Goal: Information Seeking & Learning: Learn about a topic

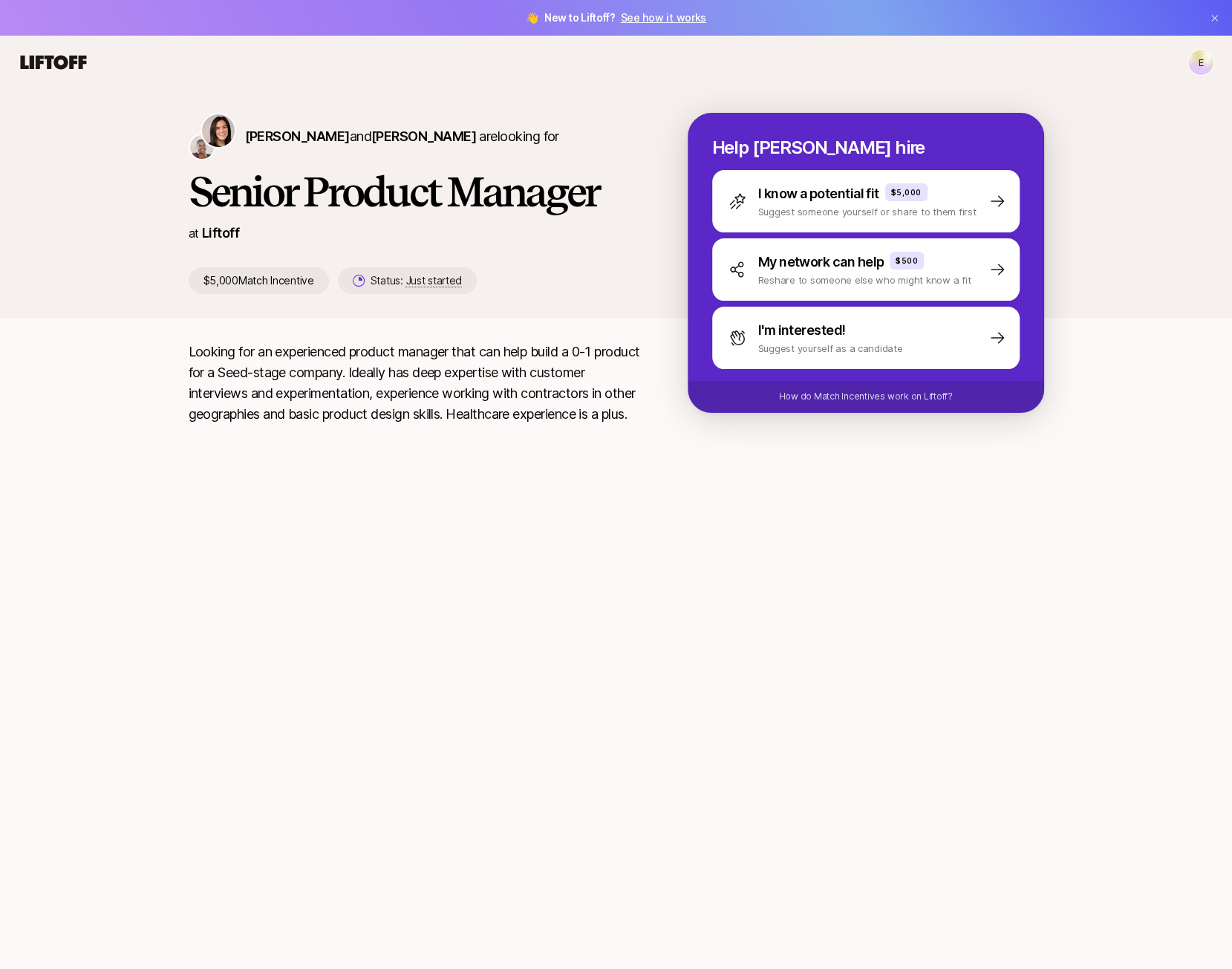
click at [650, 16] on link "See how it works" at bounding box center [664, 18] width 86 height 12
click at [670, 69] on div "E" at bounding box center [616, 63] width 1197 height 26
click at [1206, 65] on html "👋 New to Liftoff? See how it works E E [PERSON_NAME] and [PERSON_NAME] are look…" at bounding box center [616, 484] width 1232 height 969
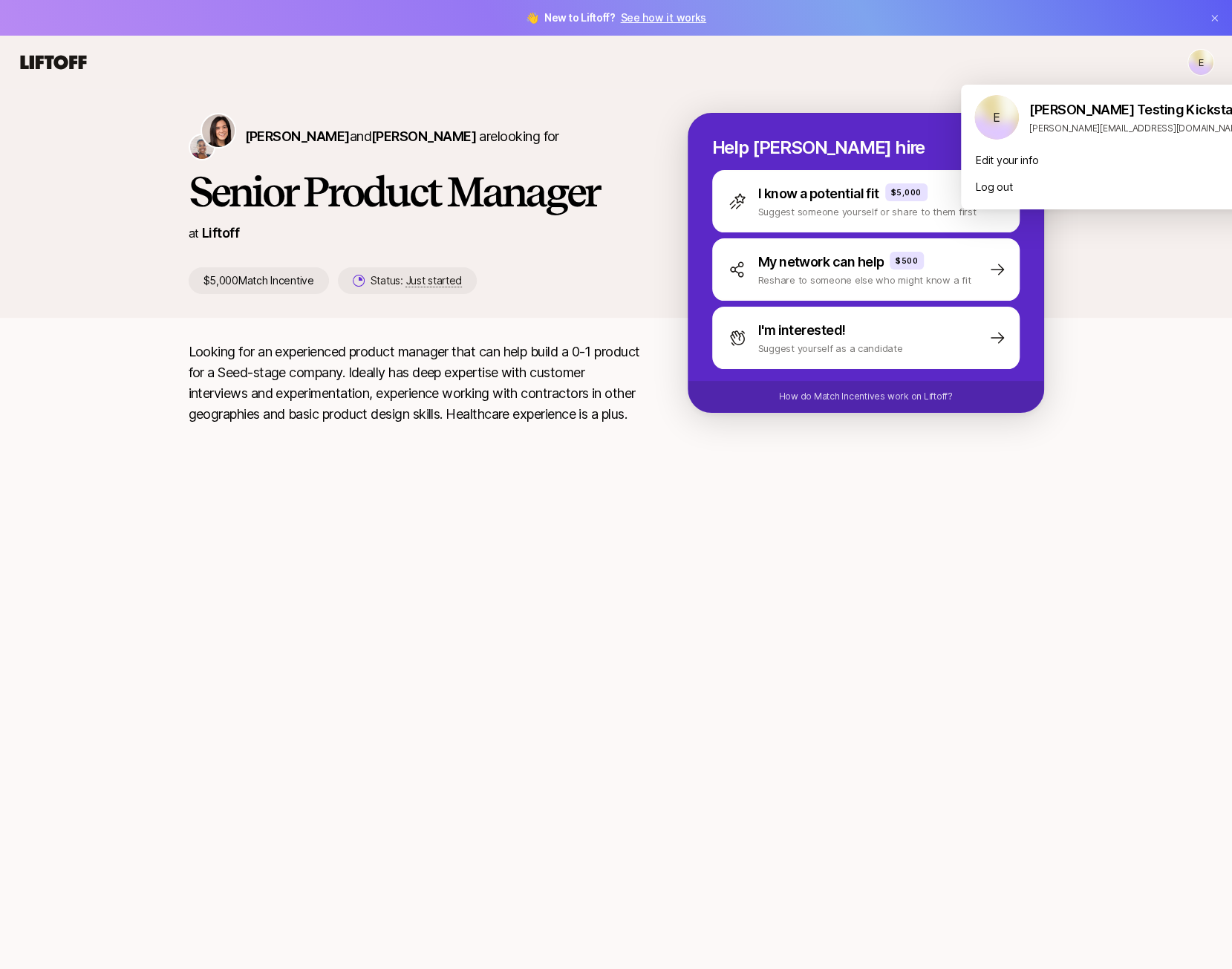
click at [1206, 65] on html "👋 New to Liftoff? See how it works E E [PERSON_NAME] and [PERSON_NAME] are look…" at bounding box center [616, 484] width 1232 height 969
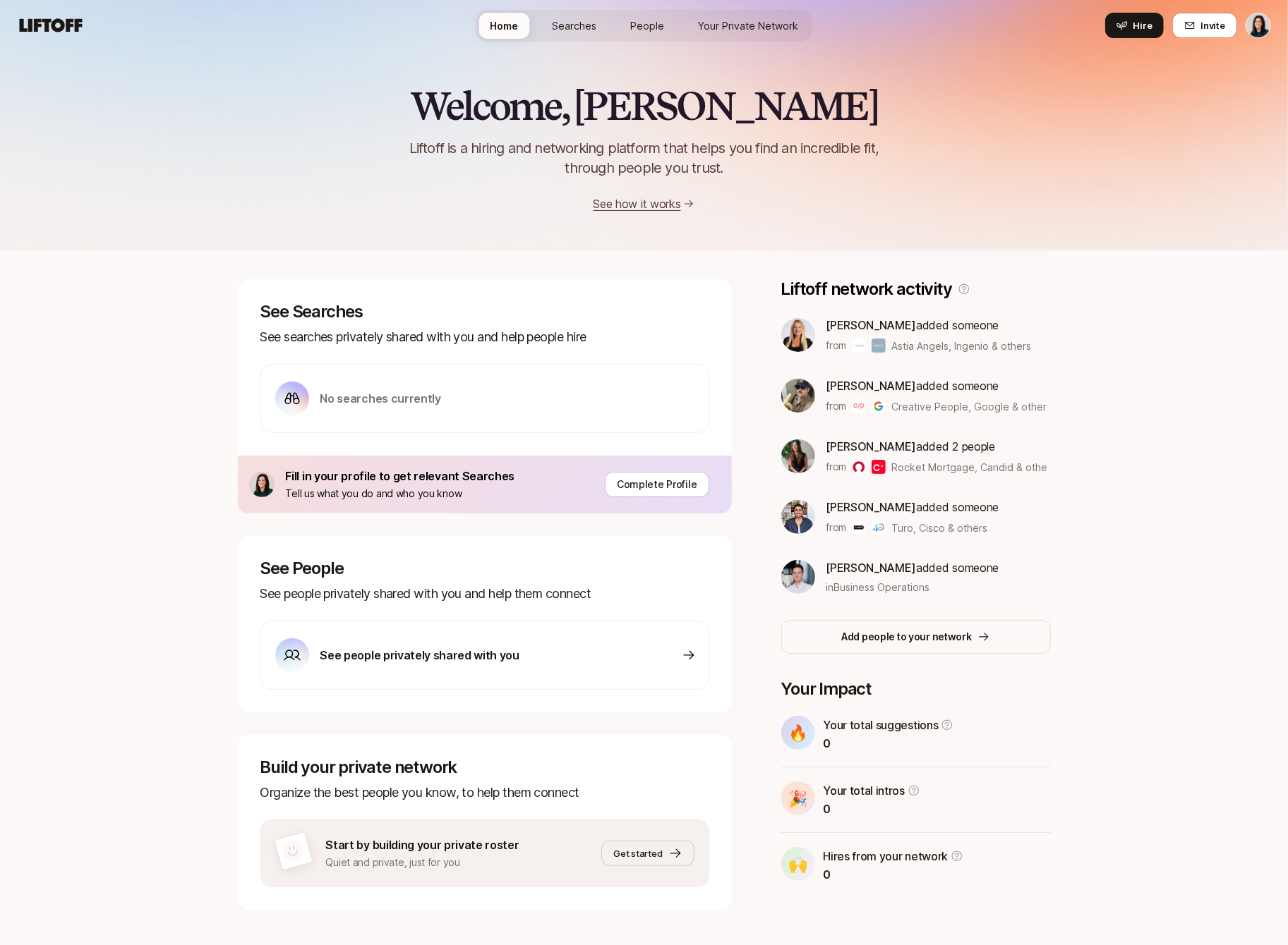
click at [425, 415] on div "No searches currently" at bounding box center [485, 398] width 449 height 69
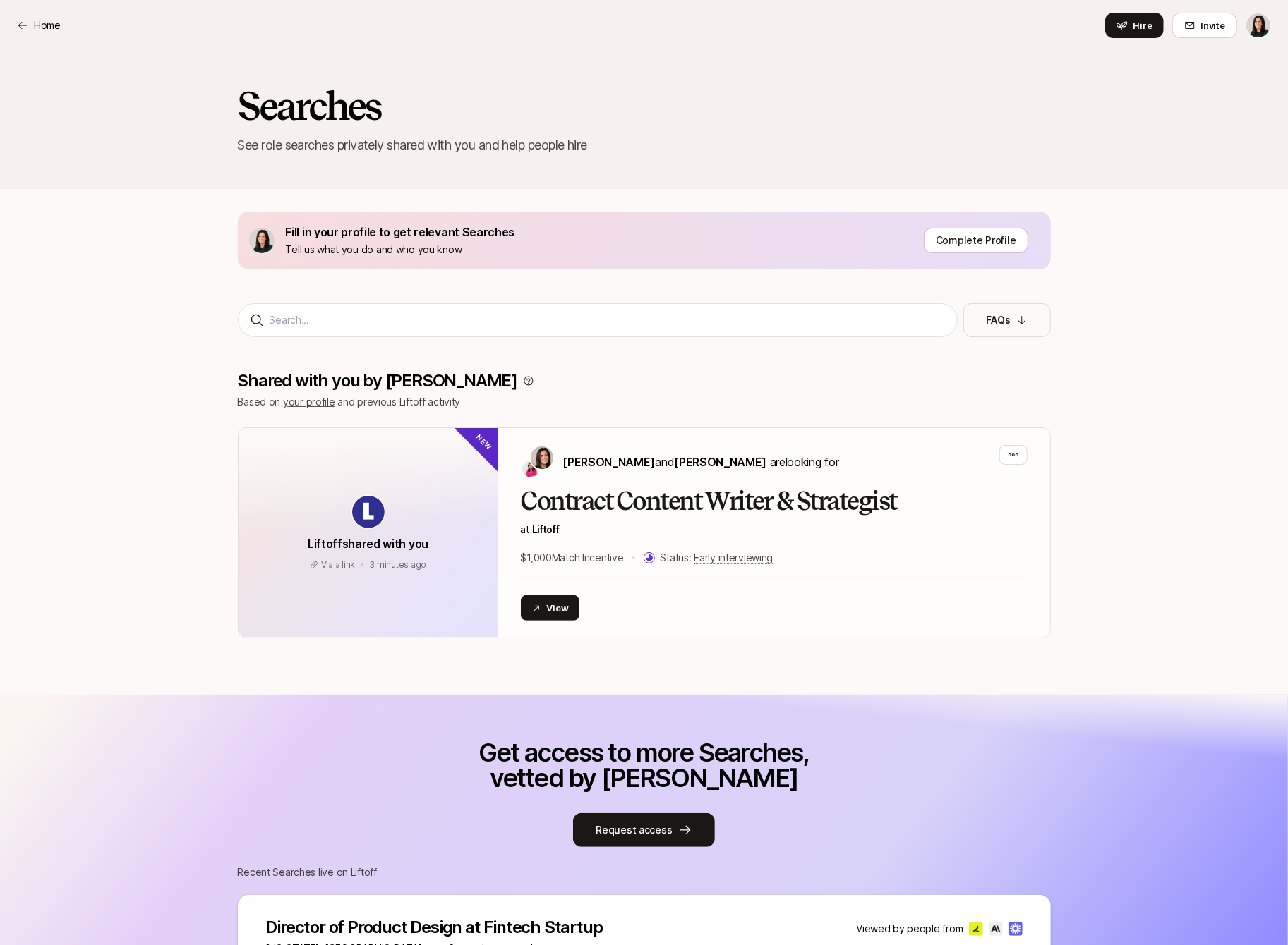
click at [313, 405] on link "your profile" at bounding box center [309, 402] width 52 height 12
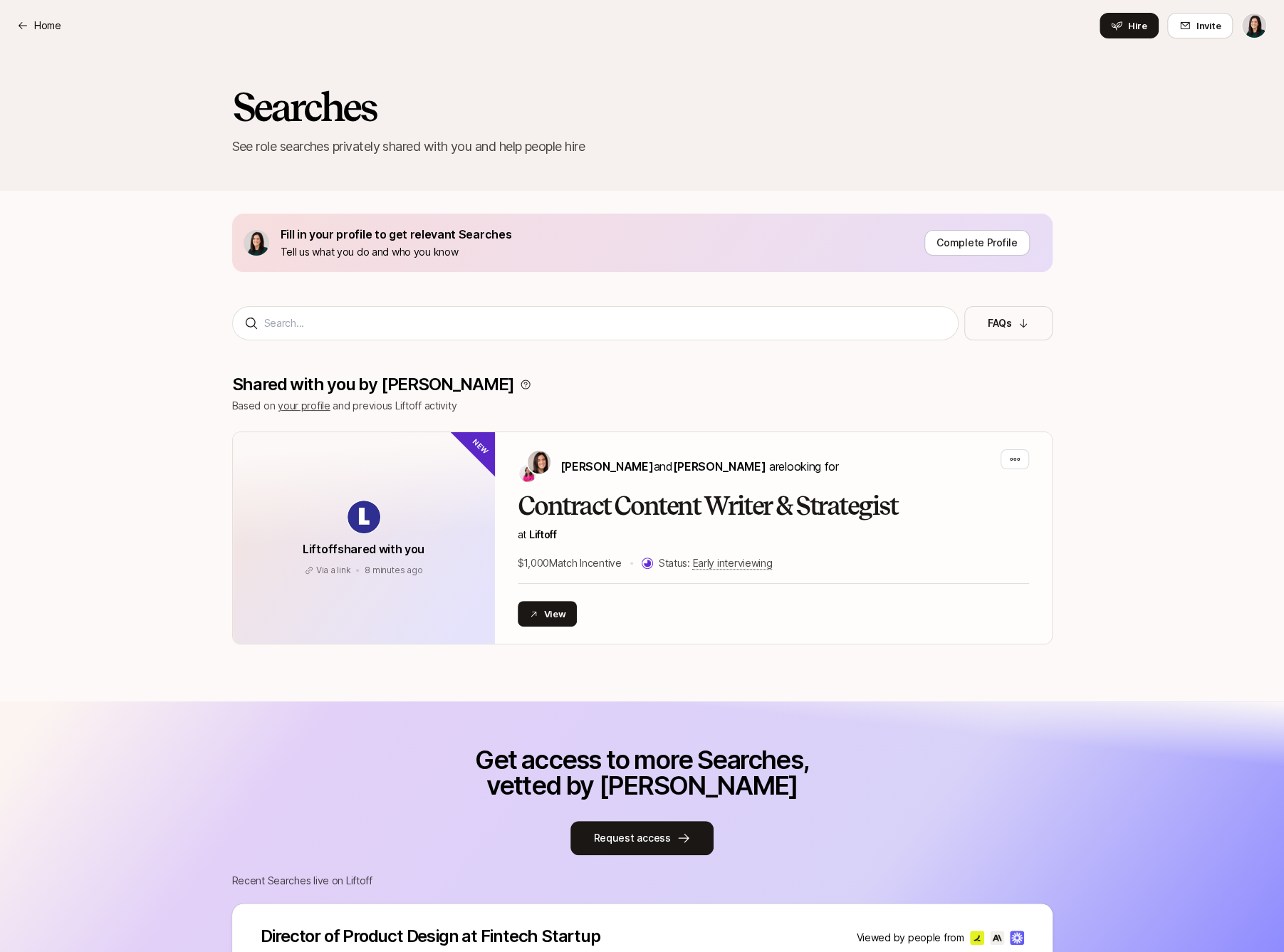
click at [24, 35] on div "Home Hire Invite" at bounding box center [641, 25] width 1249 height 25
click at [42, 20] on p "Home" at bounding box center [47, 25] width 27 height 17
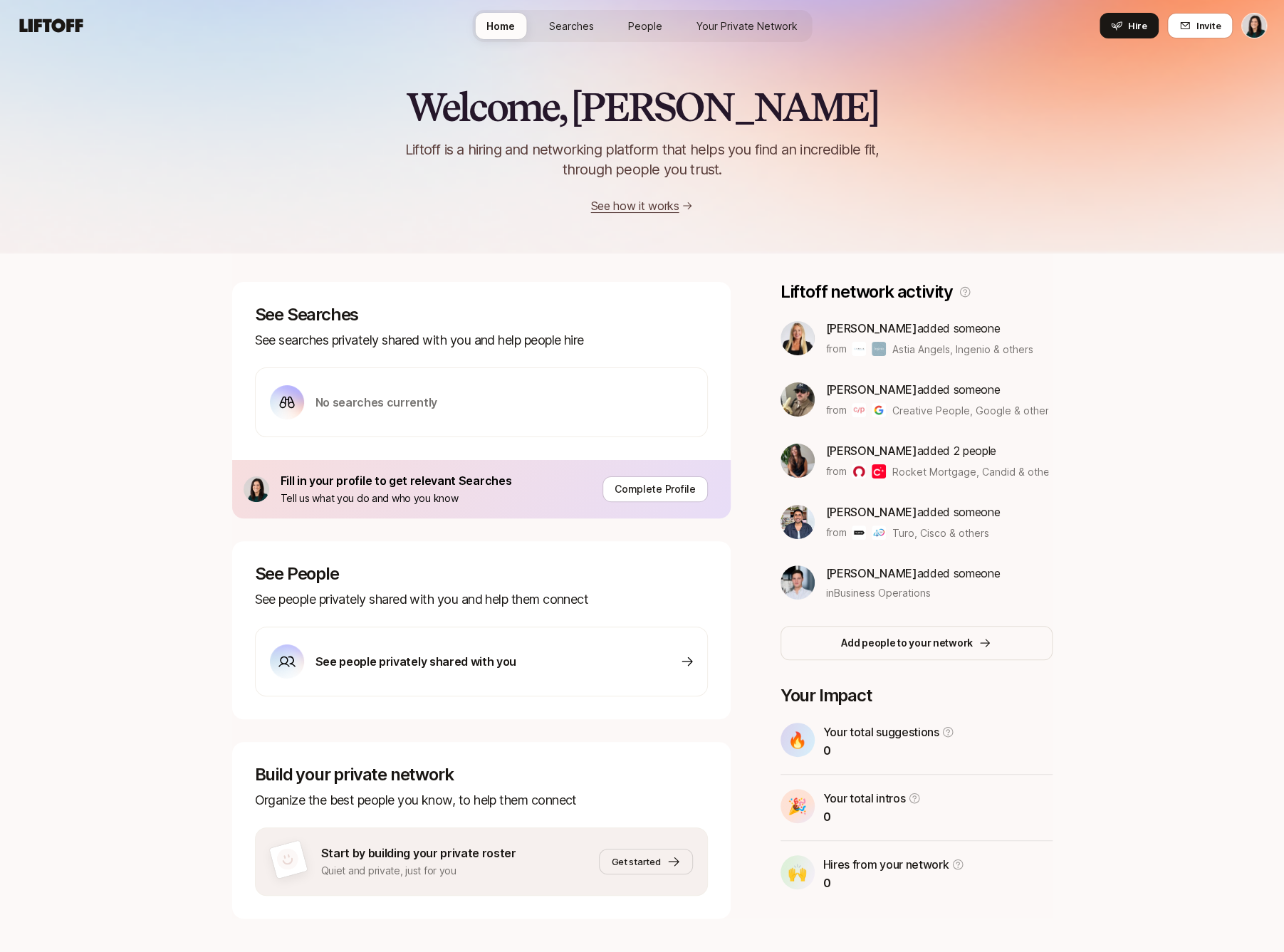
click at [711, 30] on span "Your Private Network" at bounding box center [747, 26] width 101 height 15
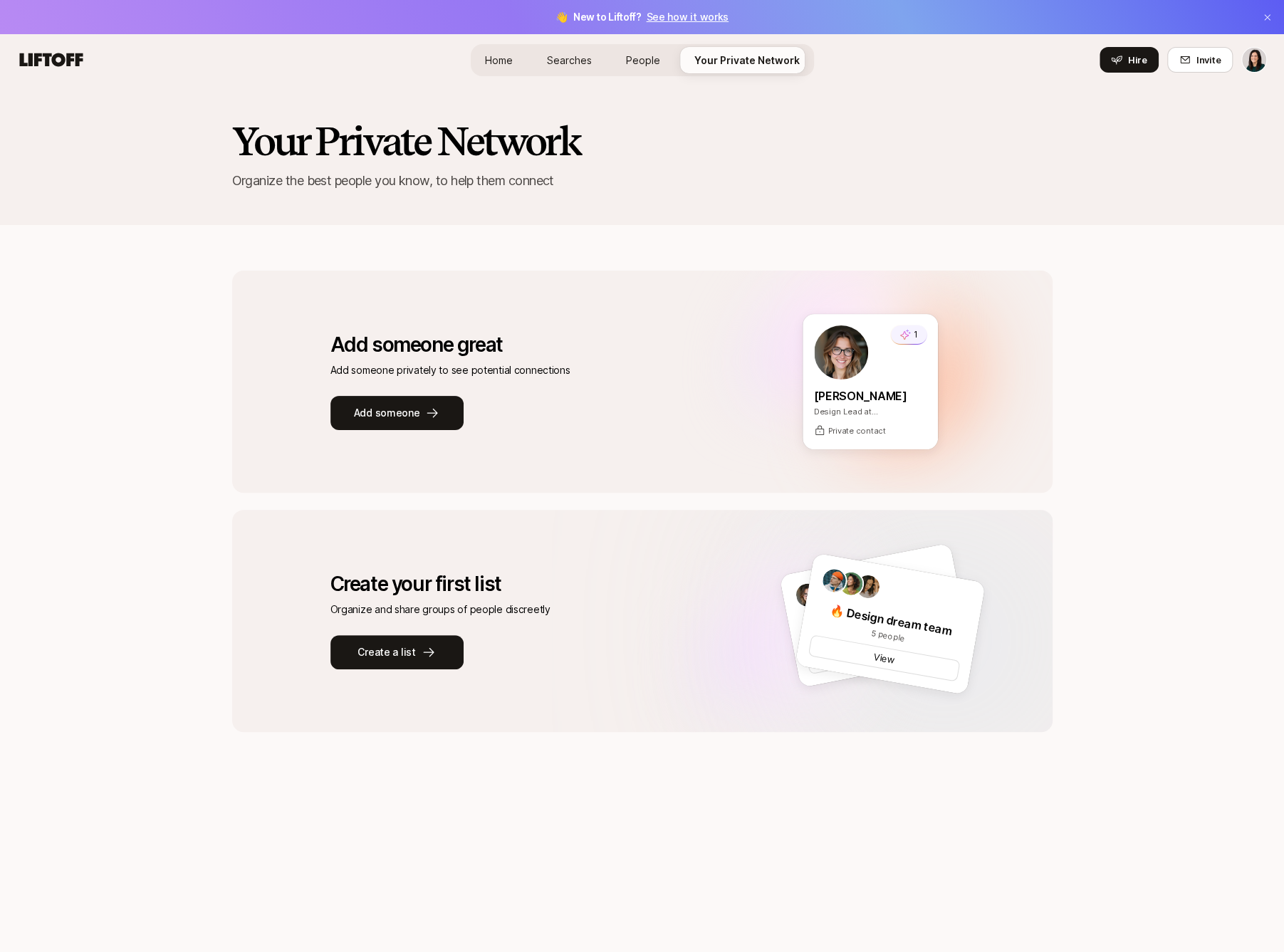
click at [650, 57] on span "People" at bounding box center [643, 60] width 34 height 15
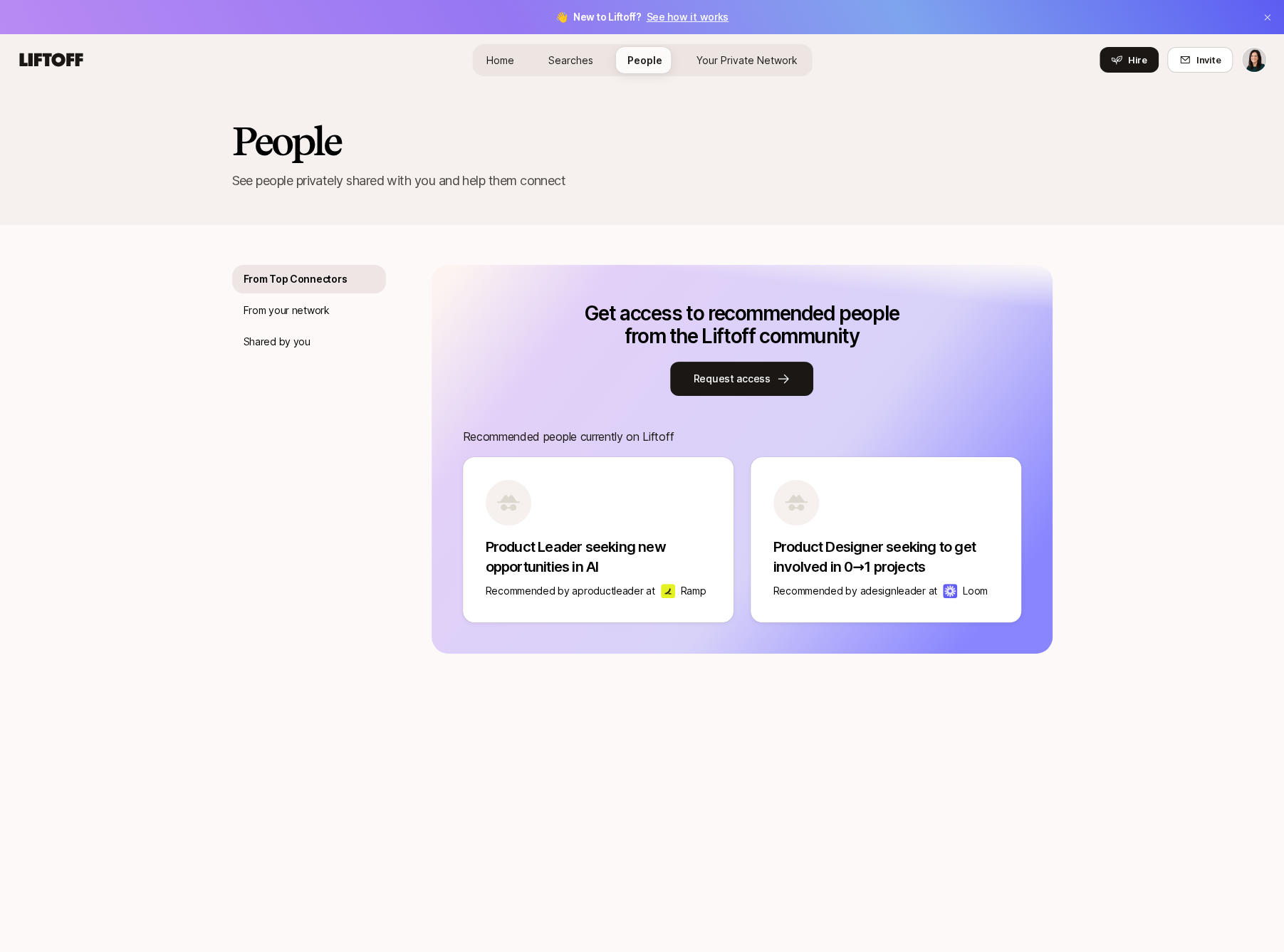
click at [585, 57] on span "Searches" at bounding box center [570, 60] width 45 height 15
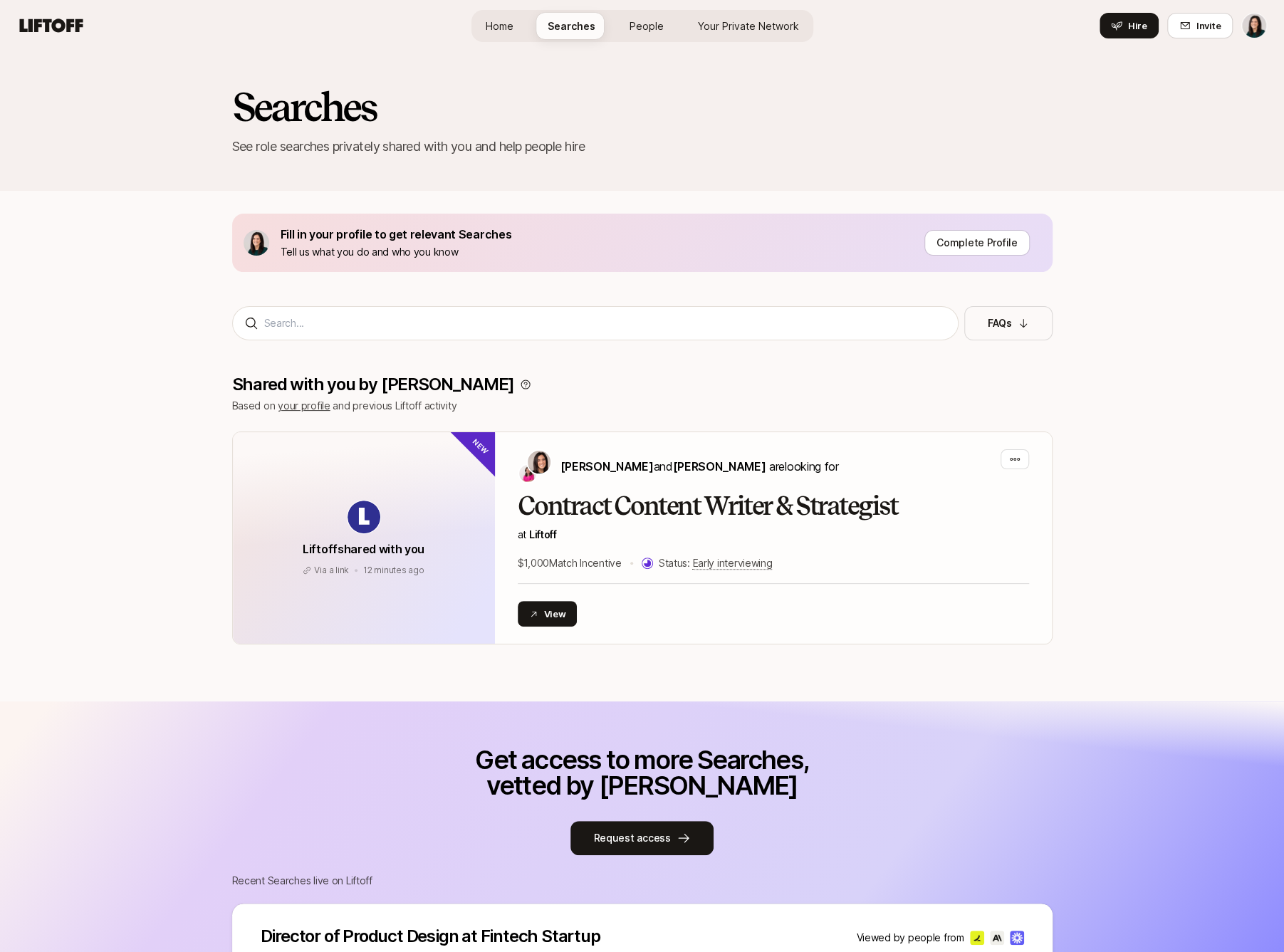
click at [510, 23] on span "Home" at bounding box center [499, 26] width 28 height 15
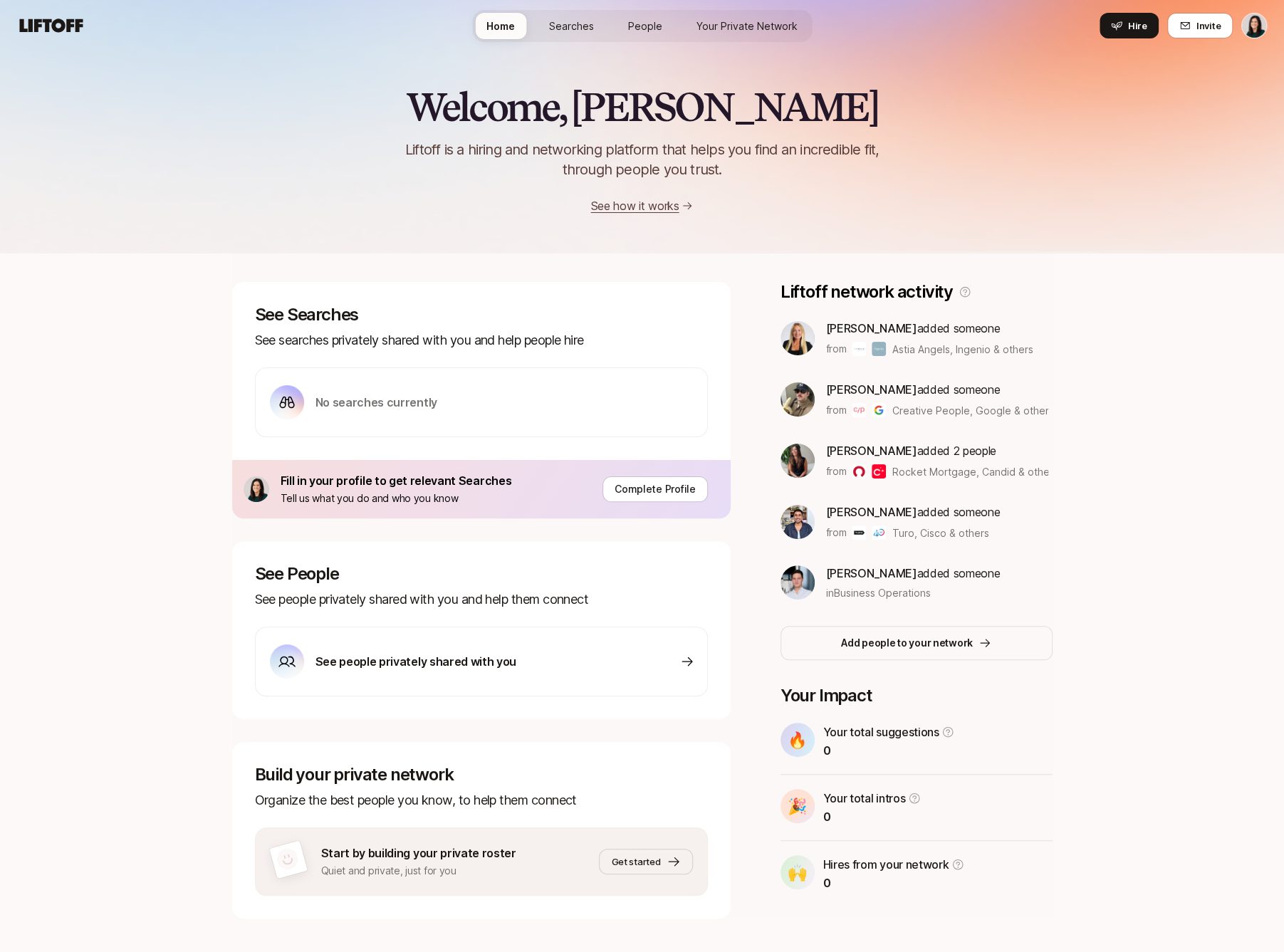
scroll to position [21, 0]
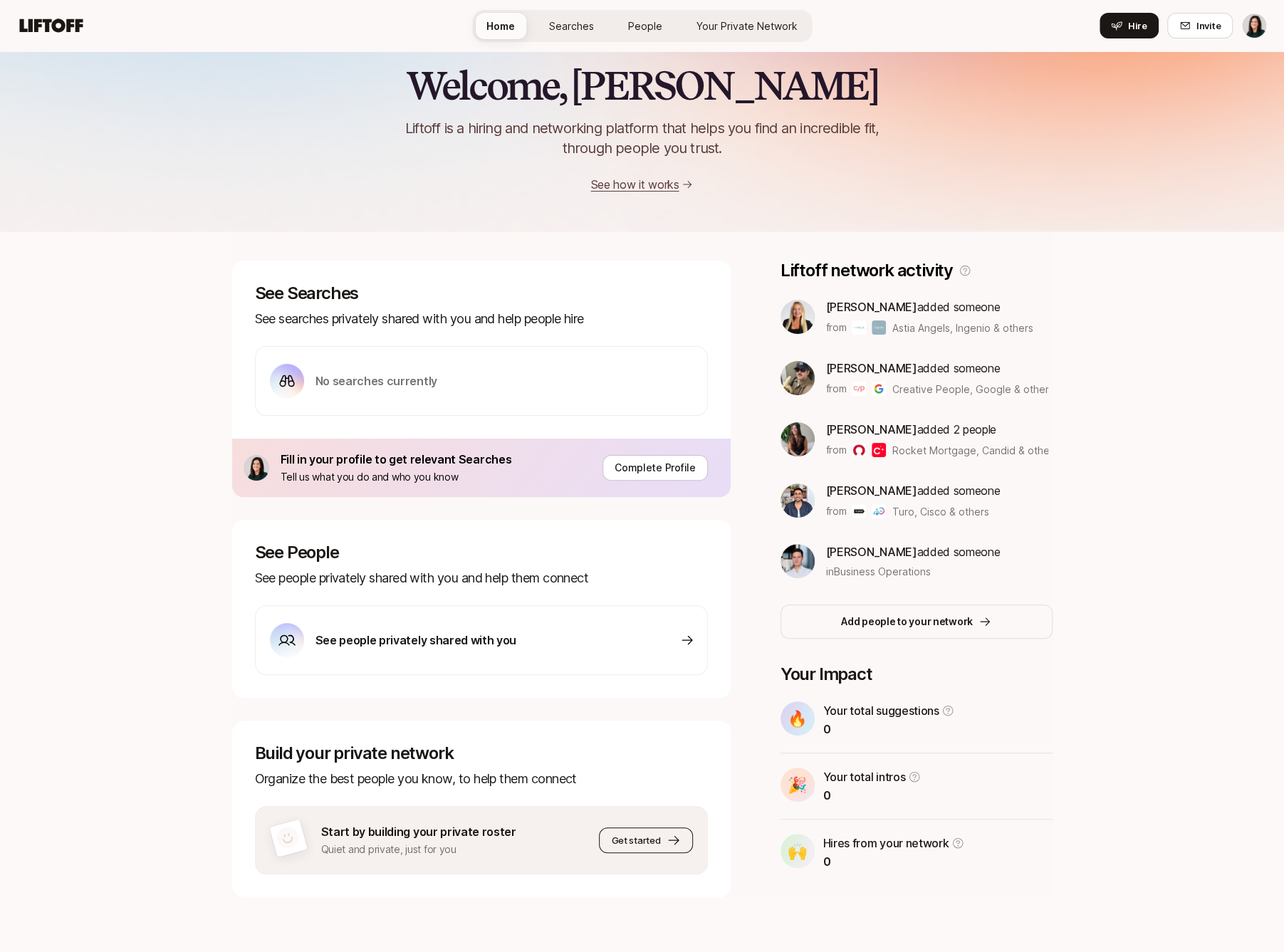
click at [664, 841] on button "Get started" at bounding box center [645, 840] width 93 height 25
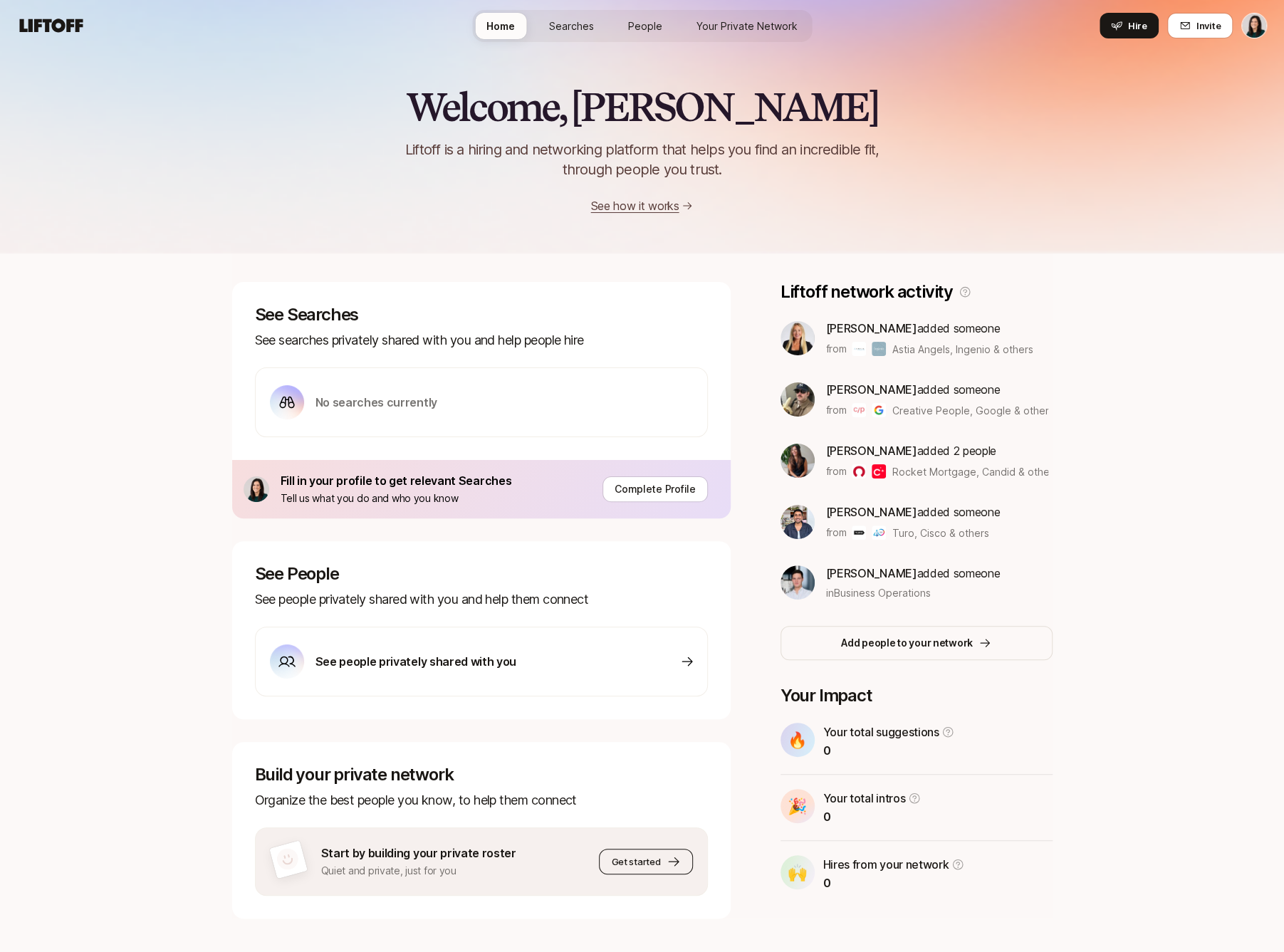
click at [633, 862] on span "Get started" at bounding box center [635, 861] width 49 height 14
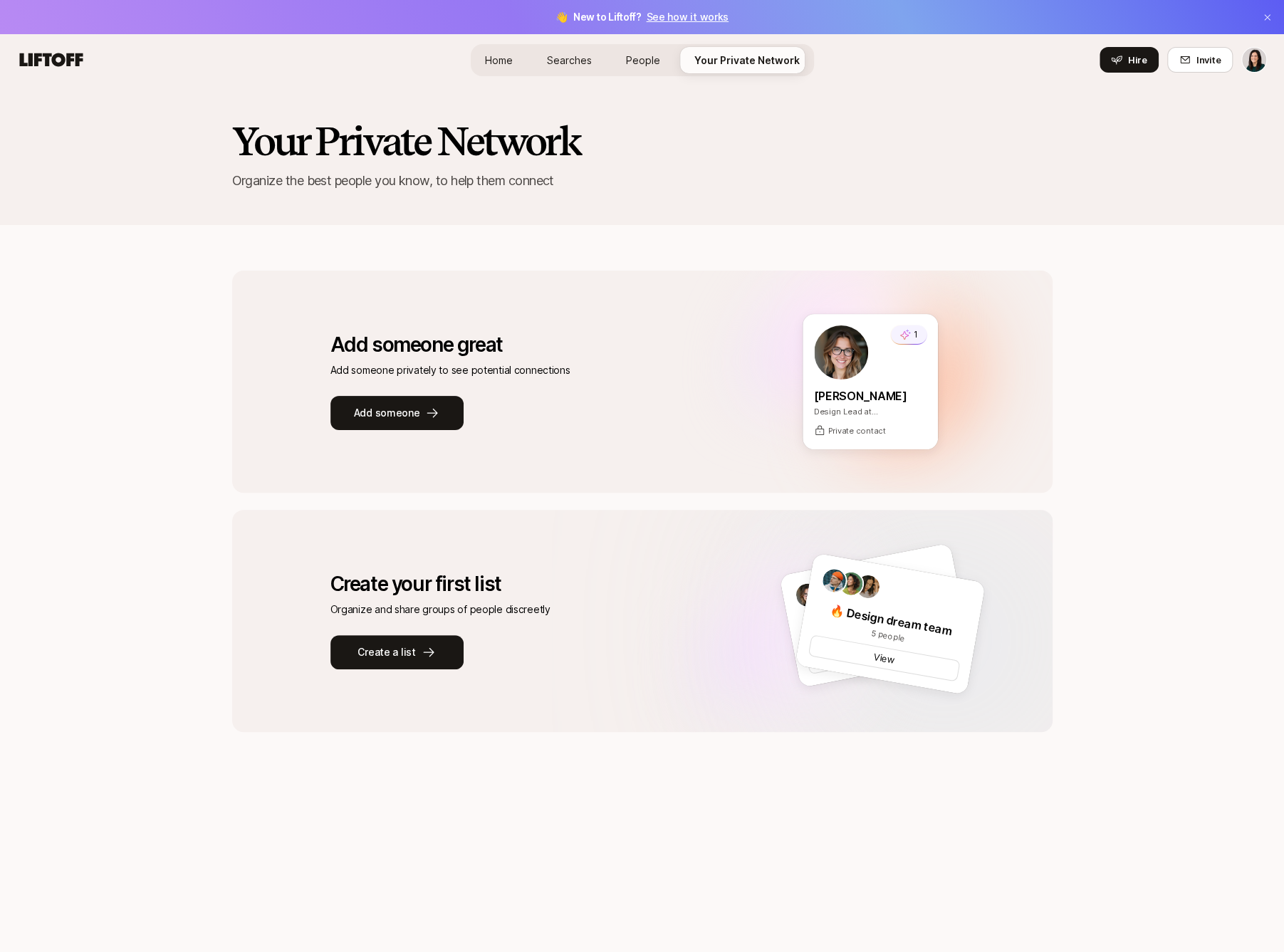
click at [599, 443] on div "Add someone great Add someone great Add someone privately to see potential conn…" at bounding box center [498, 381] width 335 height 177
click at [416, 425] on button "Add someone" at bounding box center [397, 413] width 133 height 34
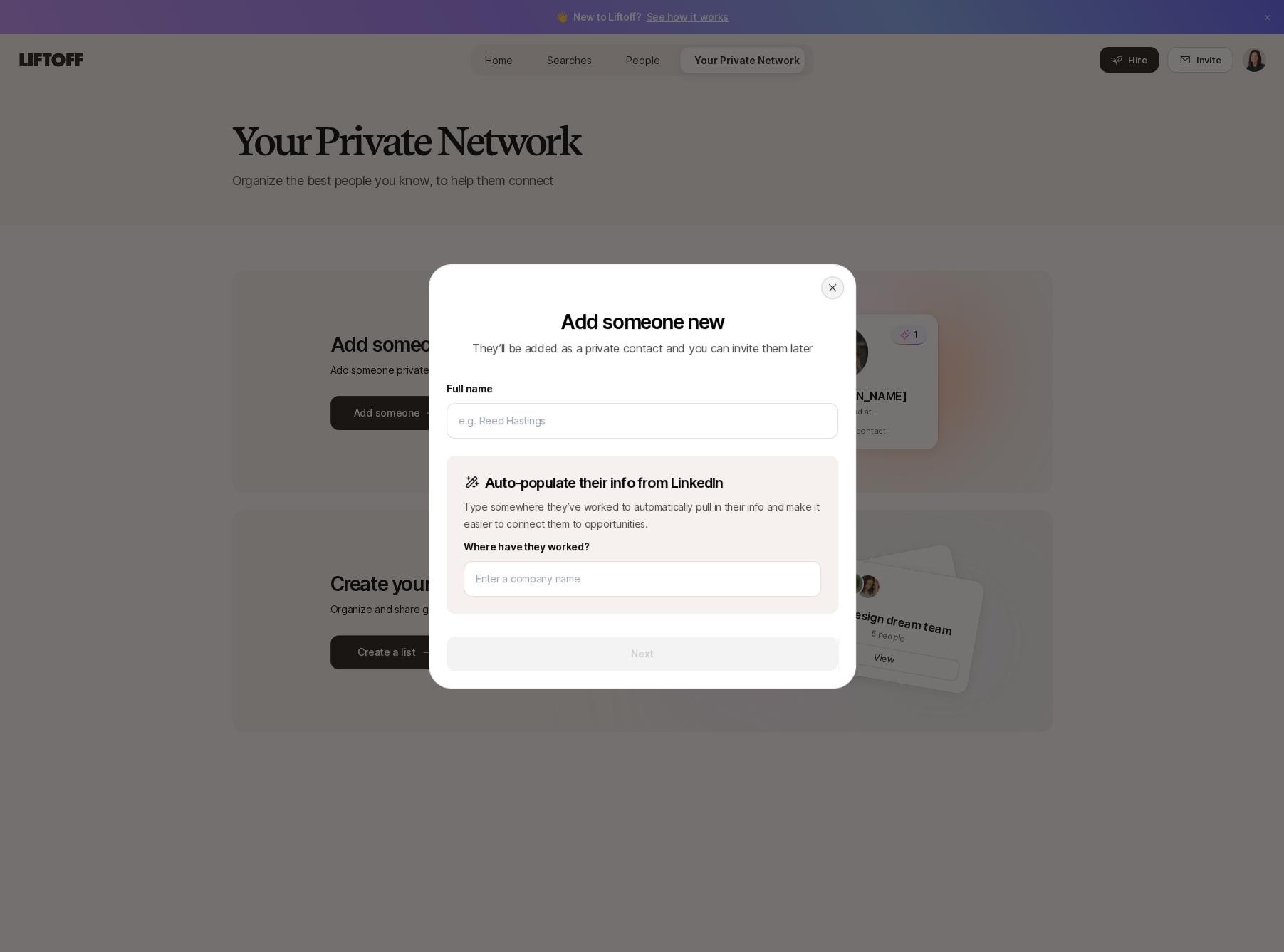
click at [824, 292] on div at bounding box center [832, 287] width 23 height 23
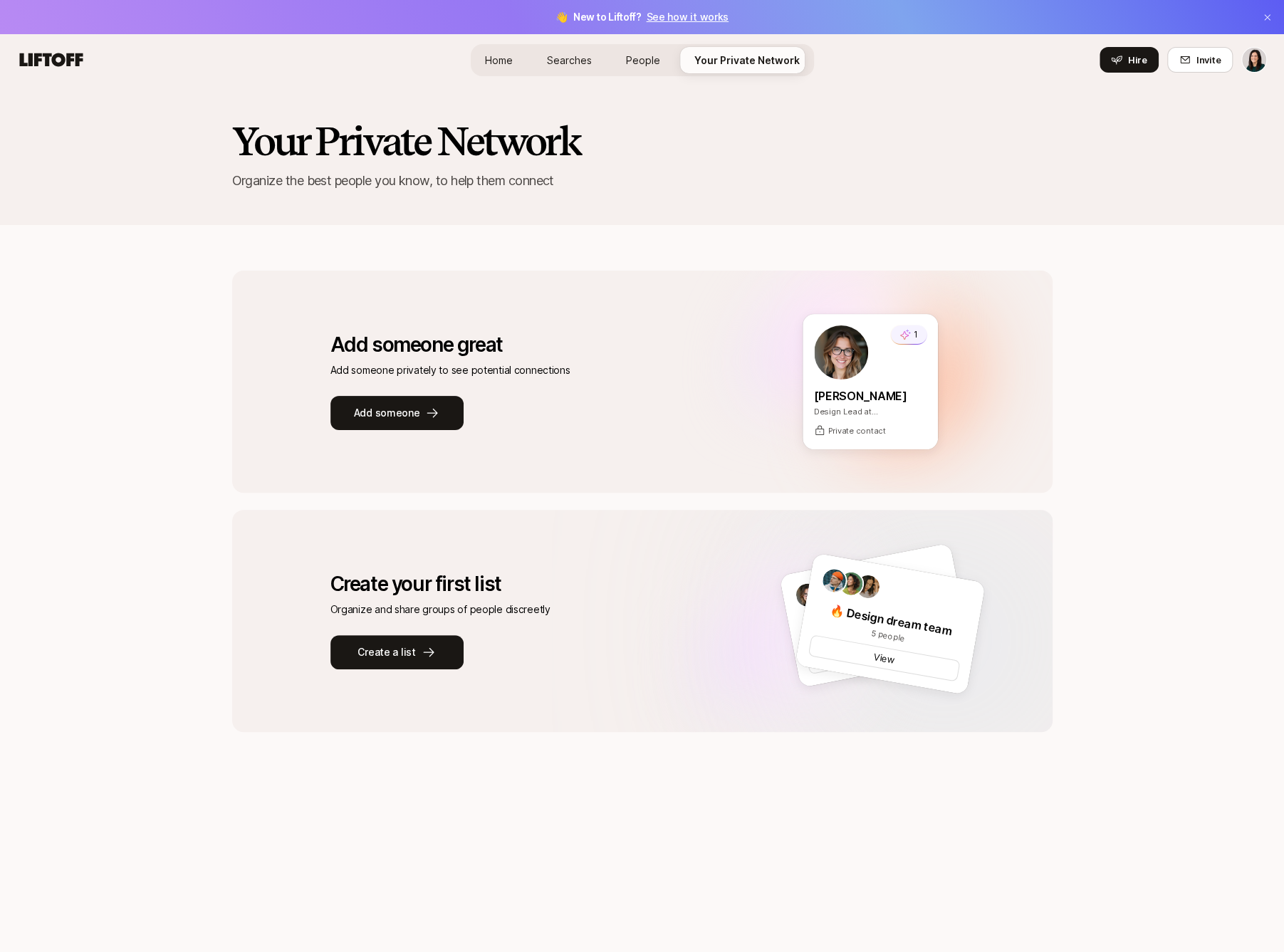
click at [393, 630] on div "Create your first list Create your first list Organize and share groups of peop…" at bounding box center [440, 620] width 220 height 177
click at [394, 642] on button "Create a list" at bounding box center [397, 652] width 133 height 34
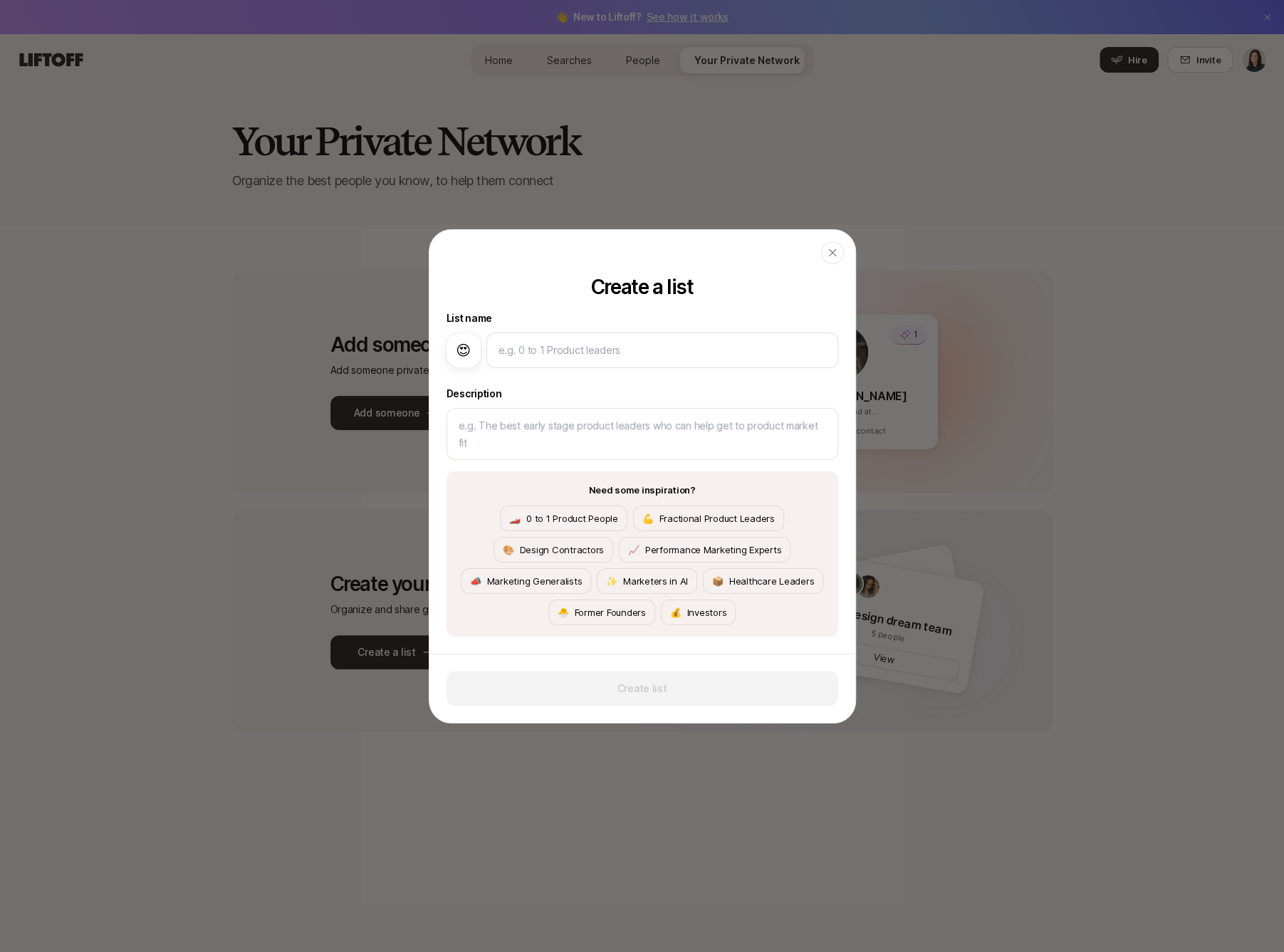
click at [831, 265] on header "Close" at bounding box center [642, 252] width 426 height 46
click at [830, 252] on icon "button" at bounding box center [832, 252] width 11 height 11
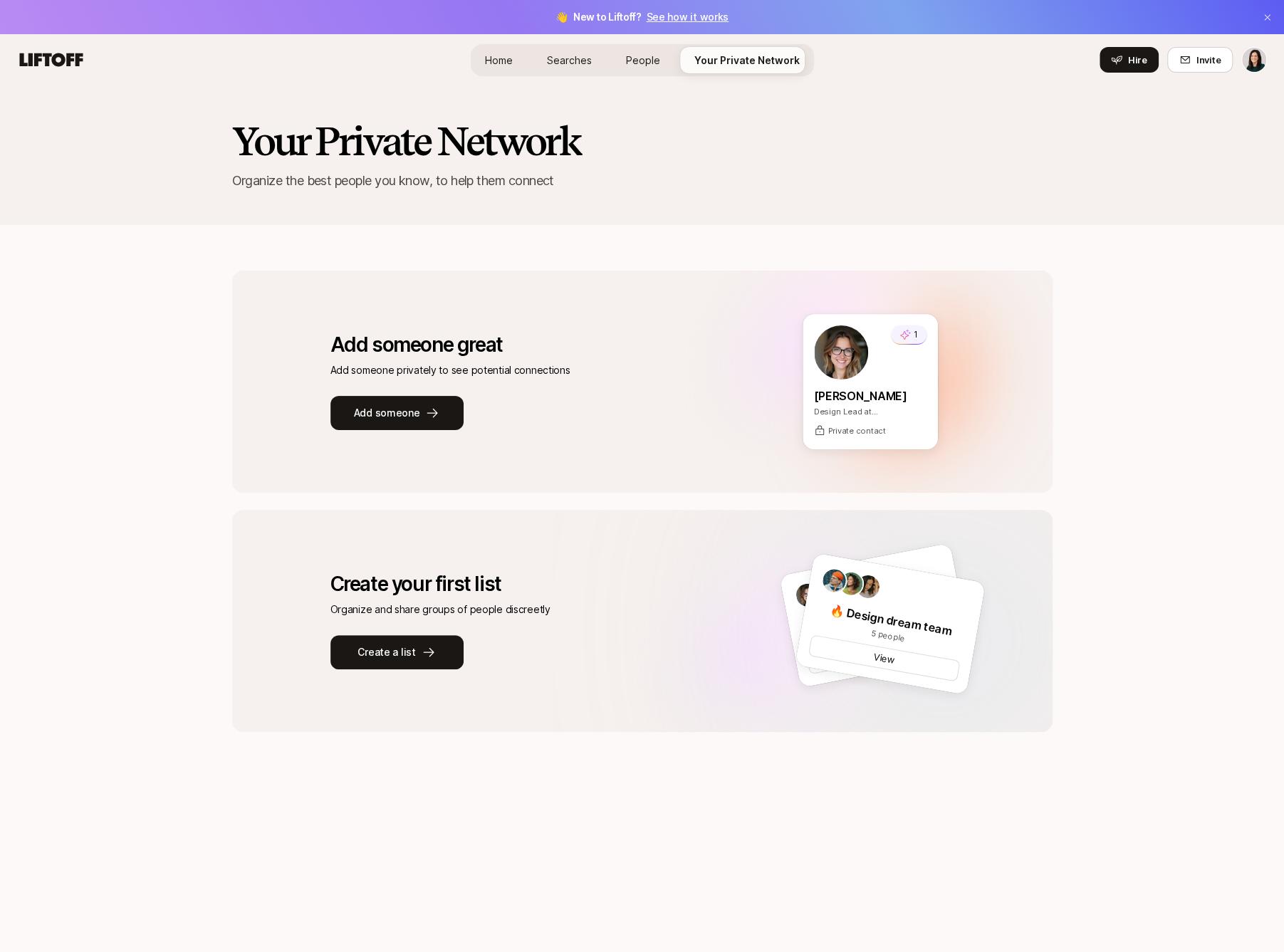
click at [659, 68] on link "People" at bounding box center [642, 60] width 57 height 26
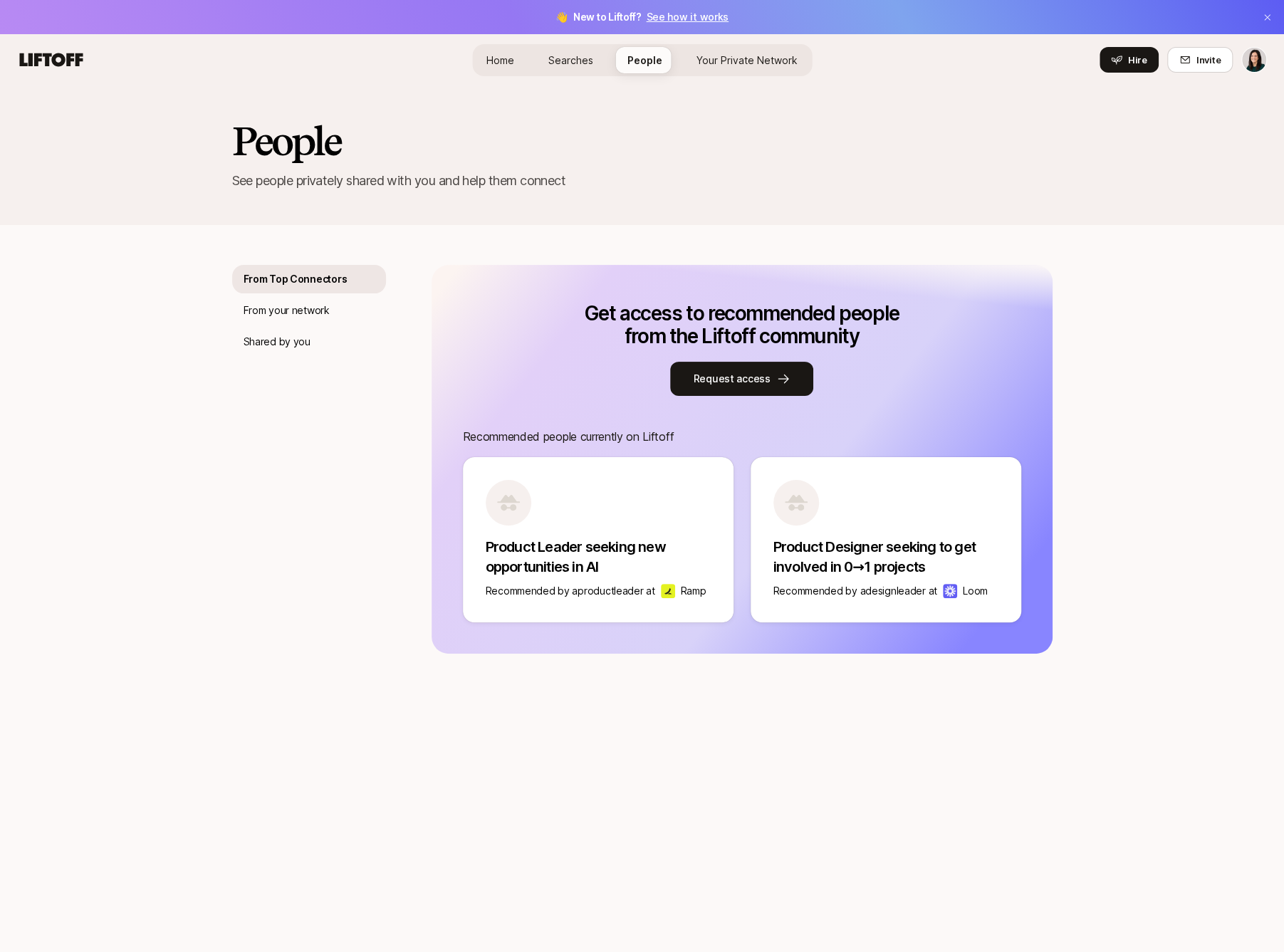
click at [574, 58] on span "Searches" at bounding box center [570, 60] width 45 height 15
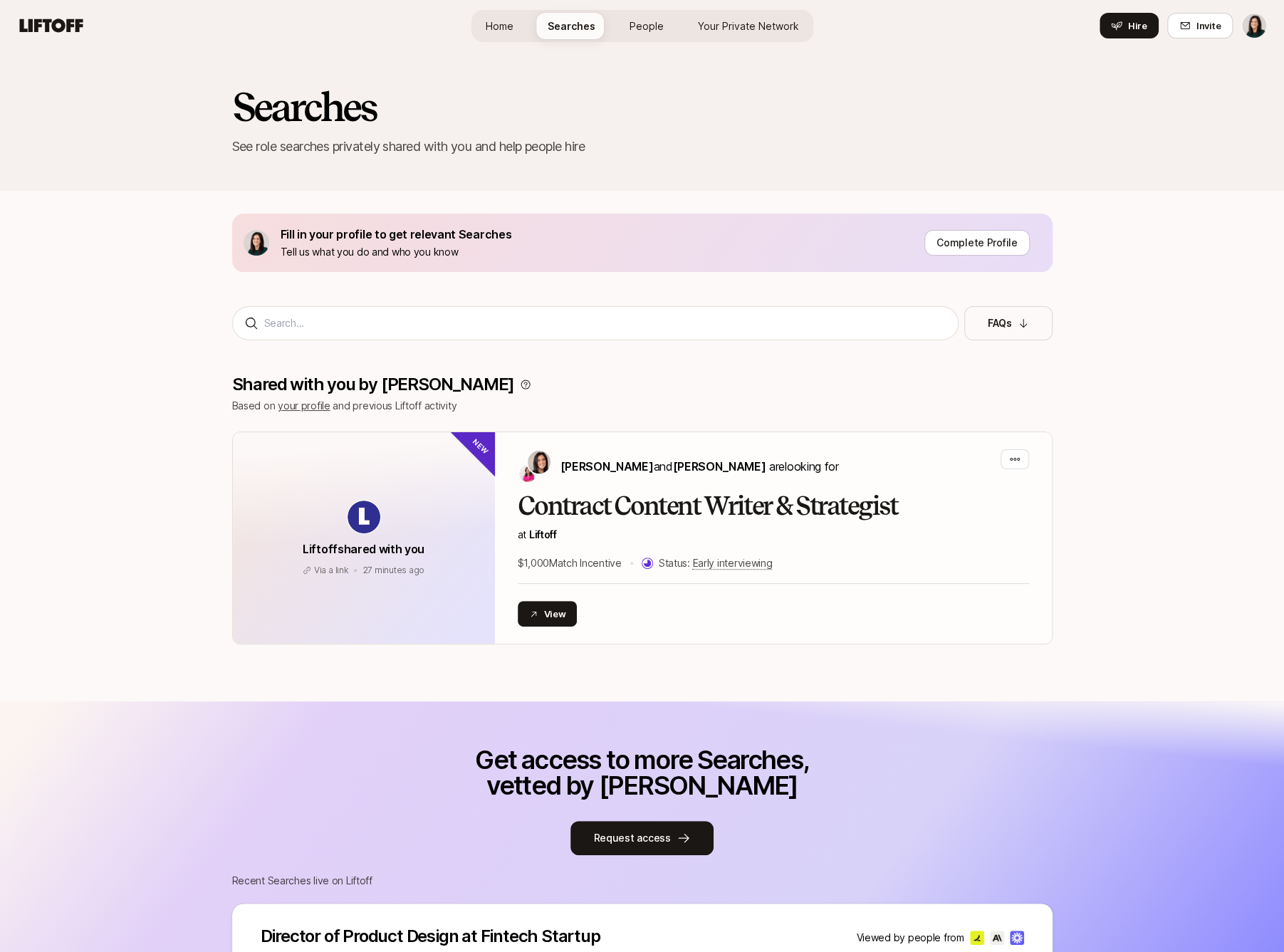
click at [503, 30] on span "Home" at bounding box center [499, 26] width 28 height 15
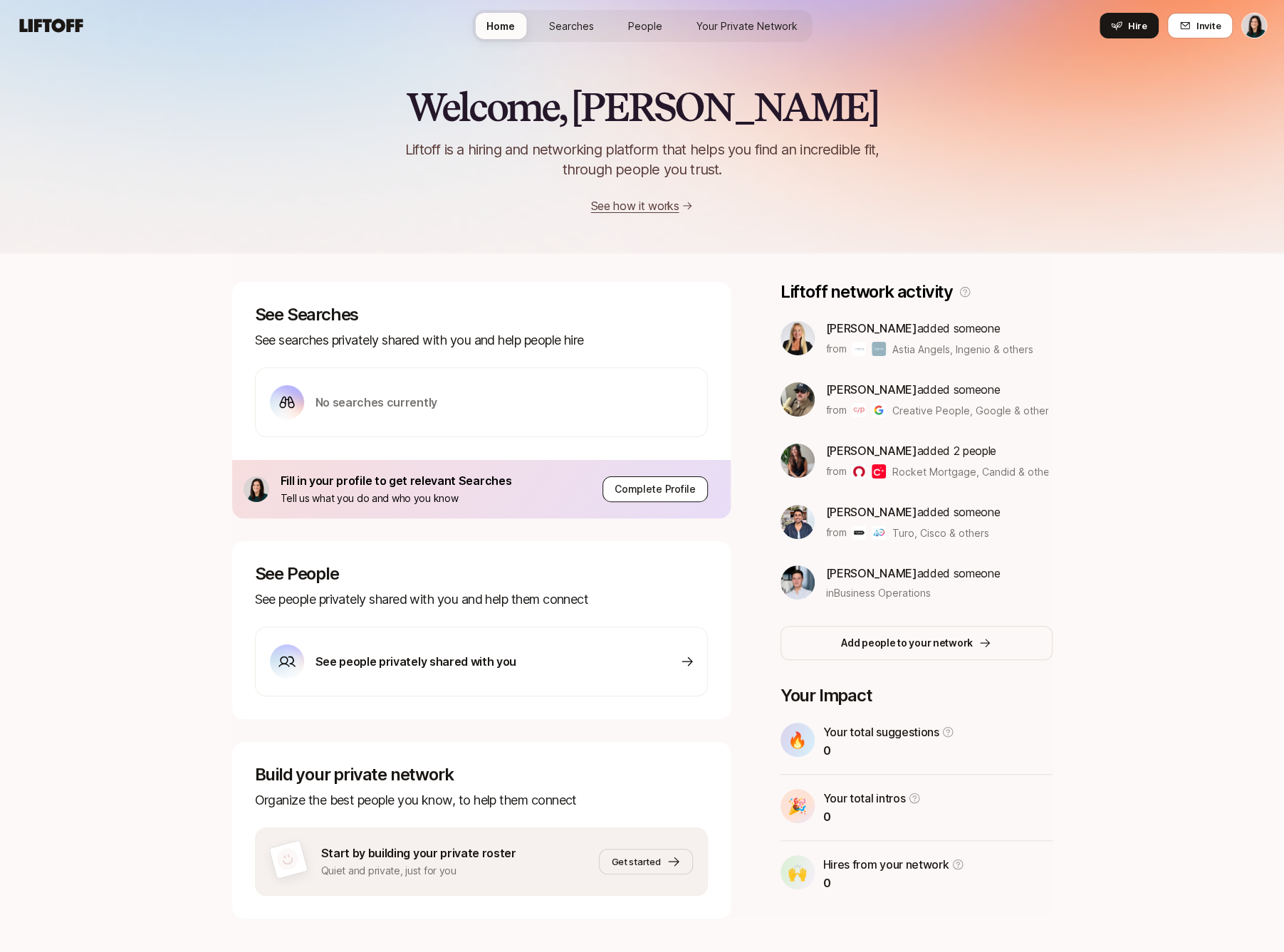
click at [672, 484] on p "Complete Profile" at bounding box center [655, 489] width 81 height 17
click at [641, 497] on p "Complete Profile" at bounding box center [655, 489] width 81 height 17
click at [685, 486] on p "Complete Profile" at bounding box center [655, 489] width 81 height 17
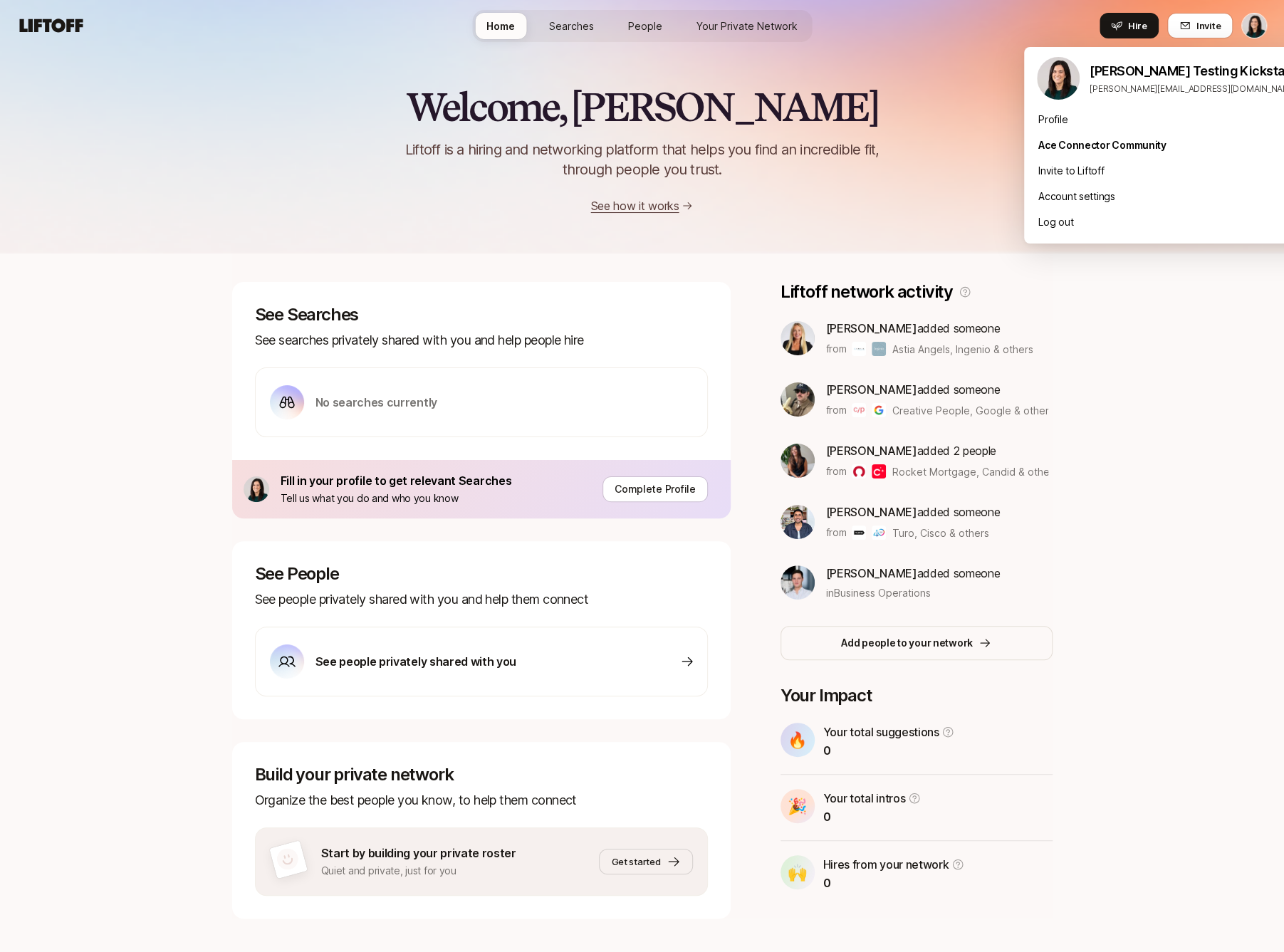
click at [1181, 31] on html "Home Searches People Your Private Network Hire Home Searches People Your Privat…" at bounding box center [642, 476] width 1284 height 952
click at [1181, 30] on html "Home Searches People Your Private Network Hire Home Searches People Your Privat…" at bounding box center [642, 476] width 1284 height 952
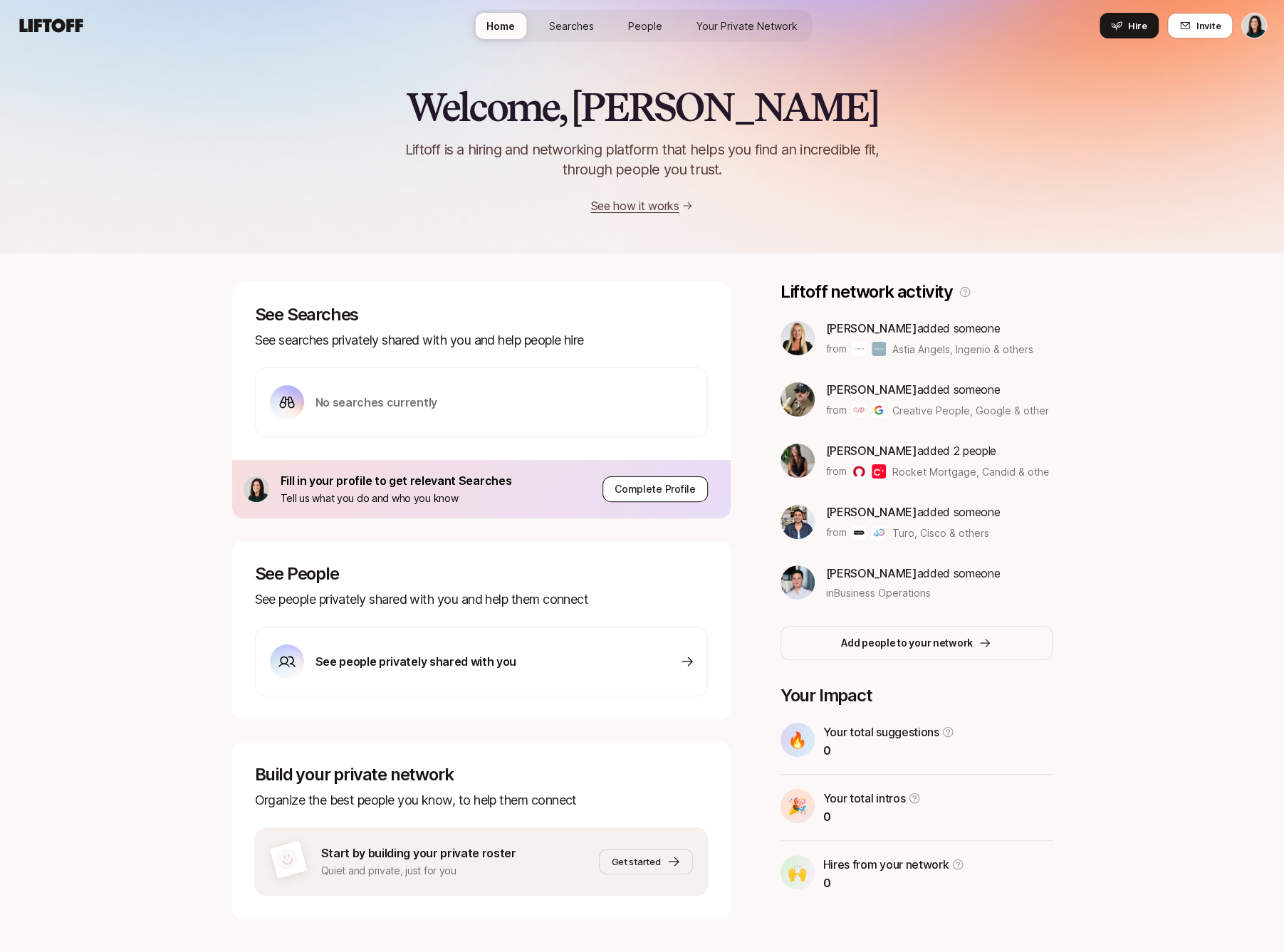
click at [677, 476] on div "Fill in your profile to get relevant Searches Tell us what you do and who you k…" at bounding box center [482, 489] width 498 height 58
click at [413, 506] on div "Fill in your profile to get relevant Searches Tell us what you do and who you k…" at bounding box center [482, 489] width 498 height 58
click at [574, 27] on span "Searches" at bounding box center [571, 26] width 45 height 15
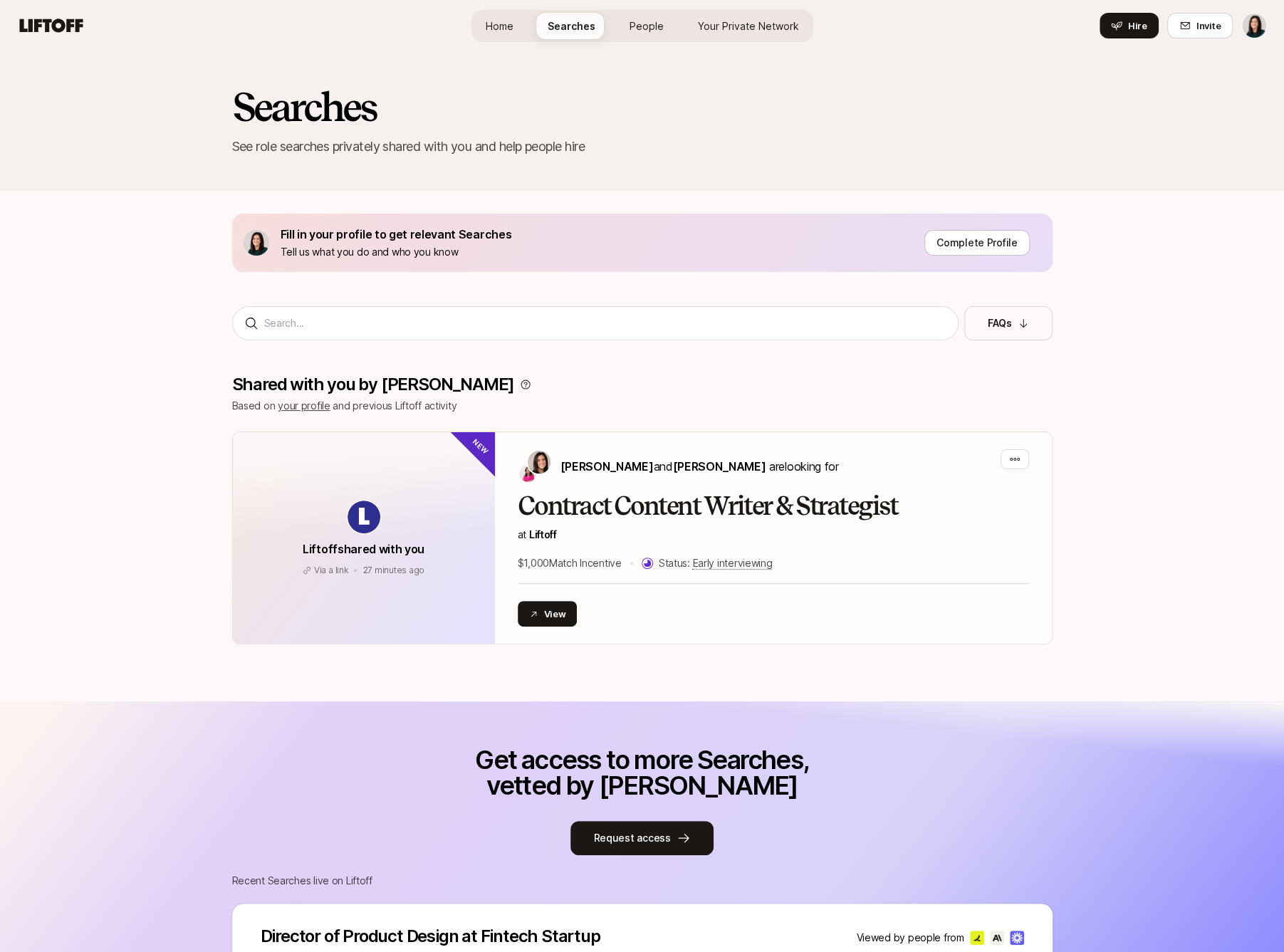
click at [490, 252] on p "Tell us what you do and who you know" at bounding box center [396, 252] width 231 height 17
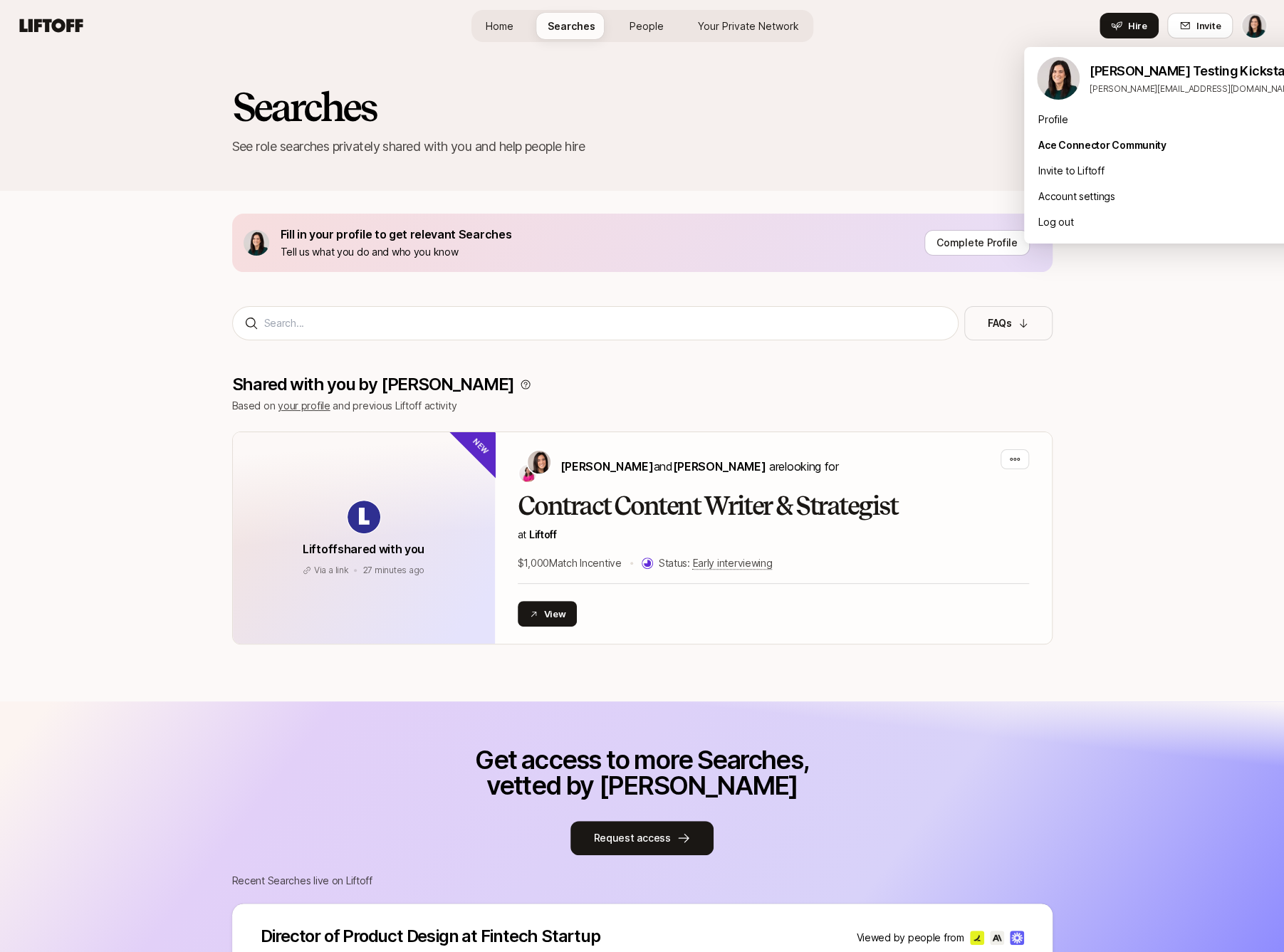
click at [1181, 21] on html "Home Searches People Your Private Network Hire Home Searches People Your Privat…" at bounding box center [642, 476] width 1284 height 952
click at [1176, 117] on div "Profile" at bounding box center [1174, 119] width 301 height 25
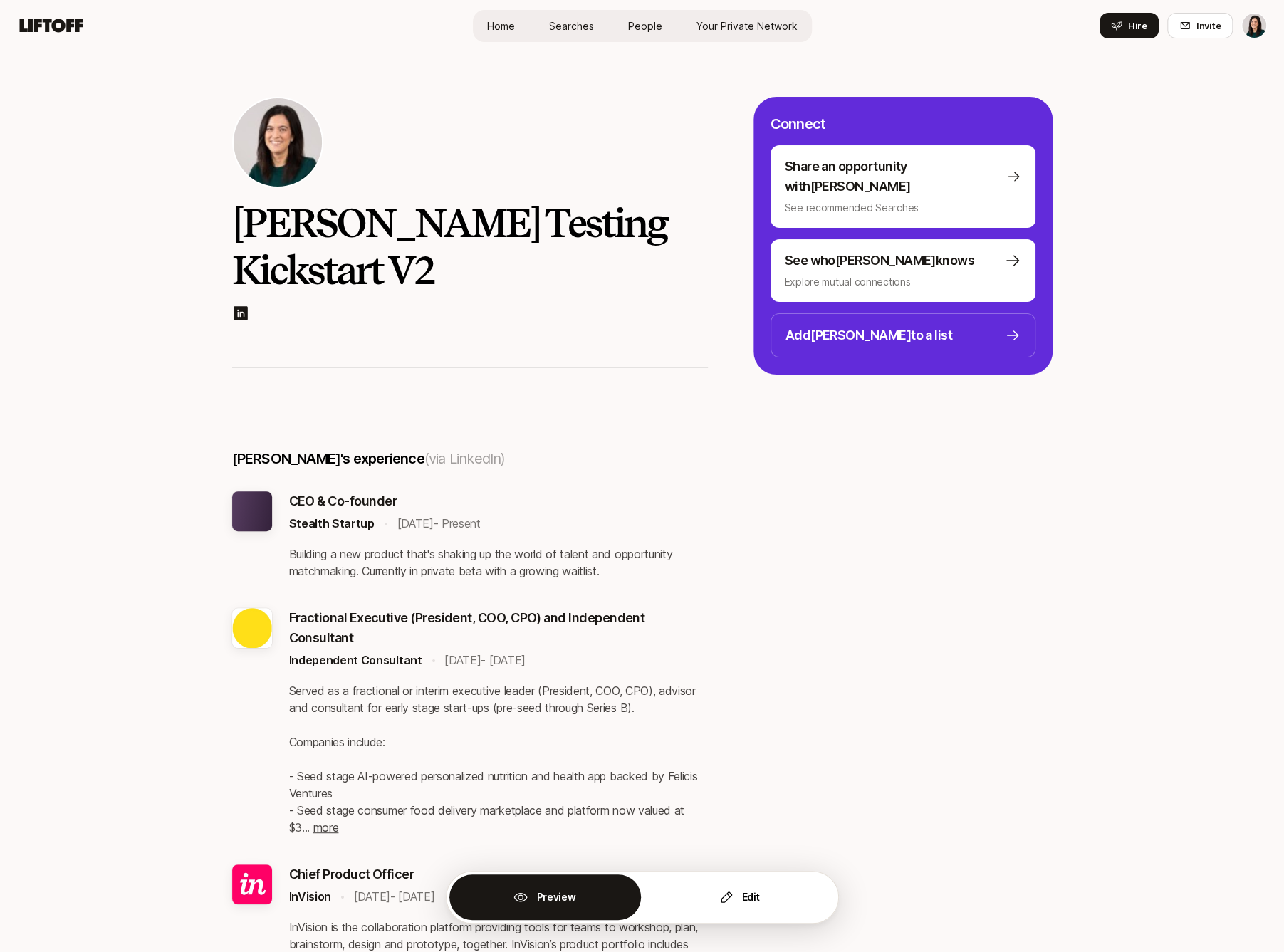
click at [482, 28] on link "Home" at bounding box center [501, 25] width 51 height 26
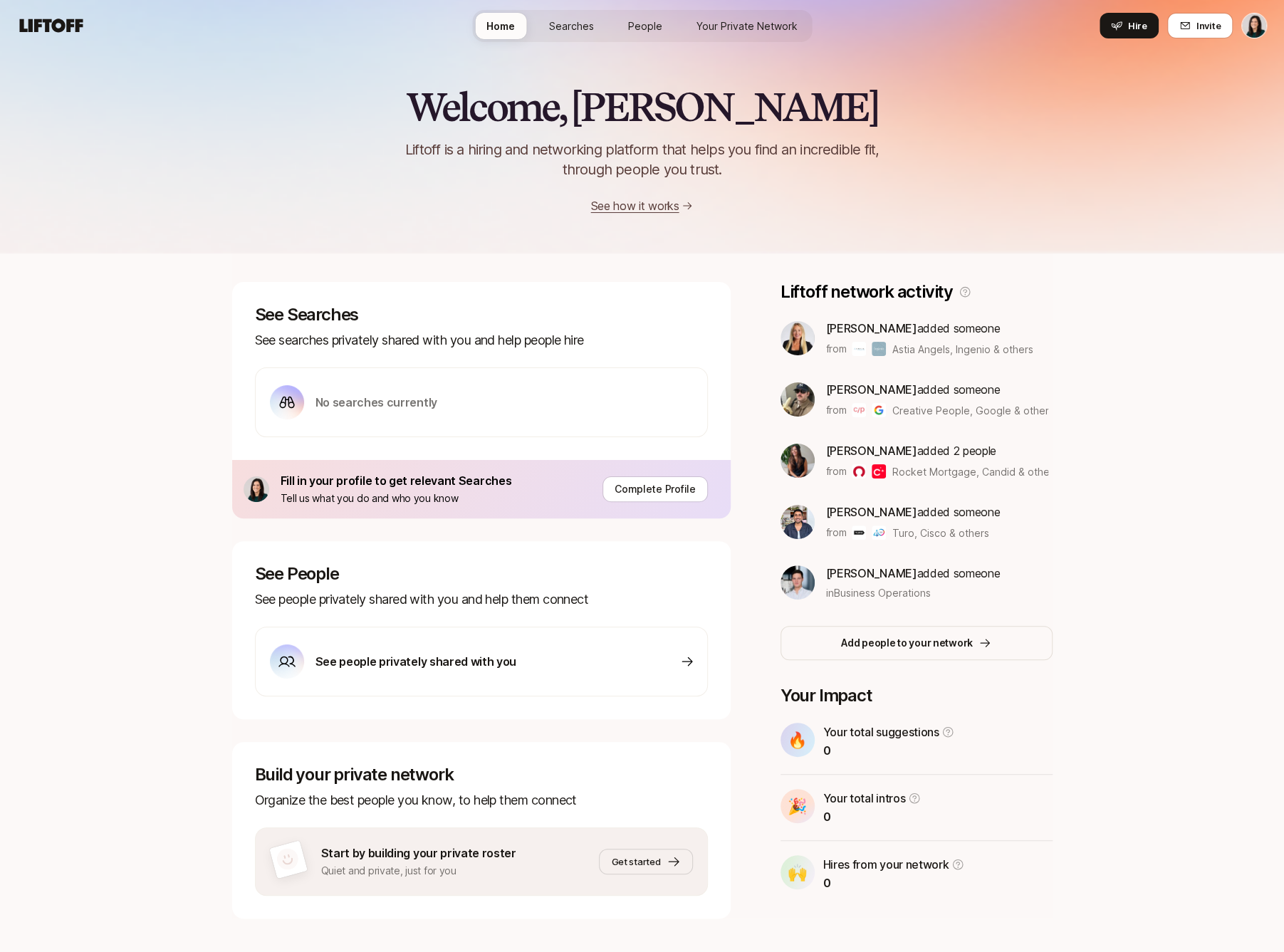
click at [465, 655] on p "See people privately shared with you" at bounding box center [416, 661] width 201 height 19
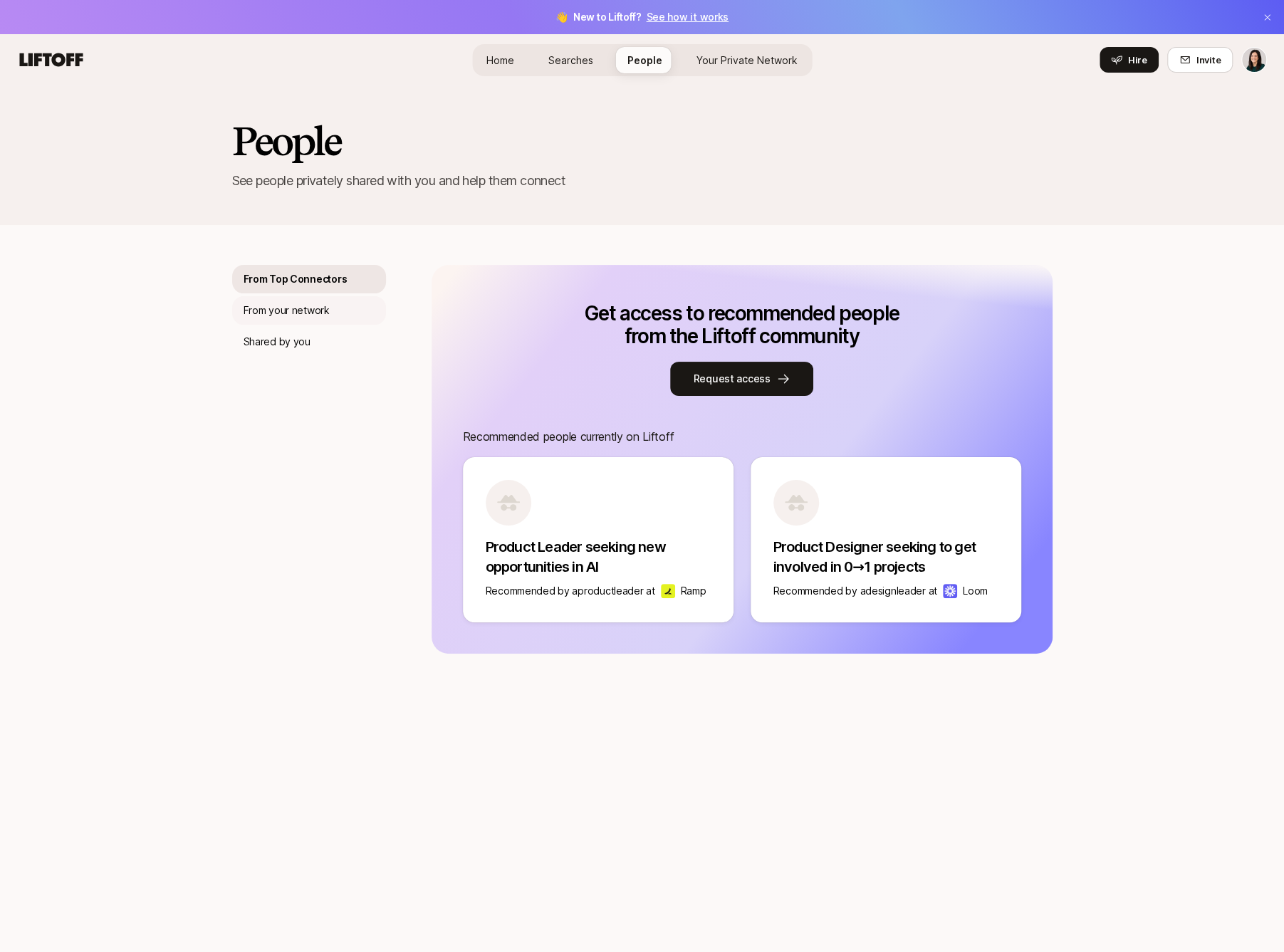
click at [345, 301] on div "From your network" at bounding box center [309, 311] width 154 height 29
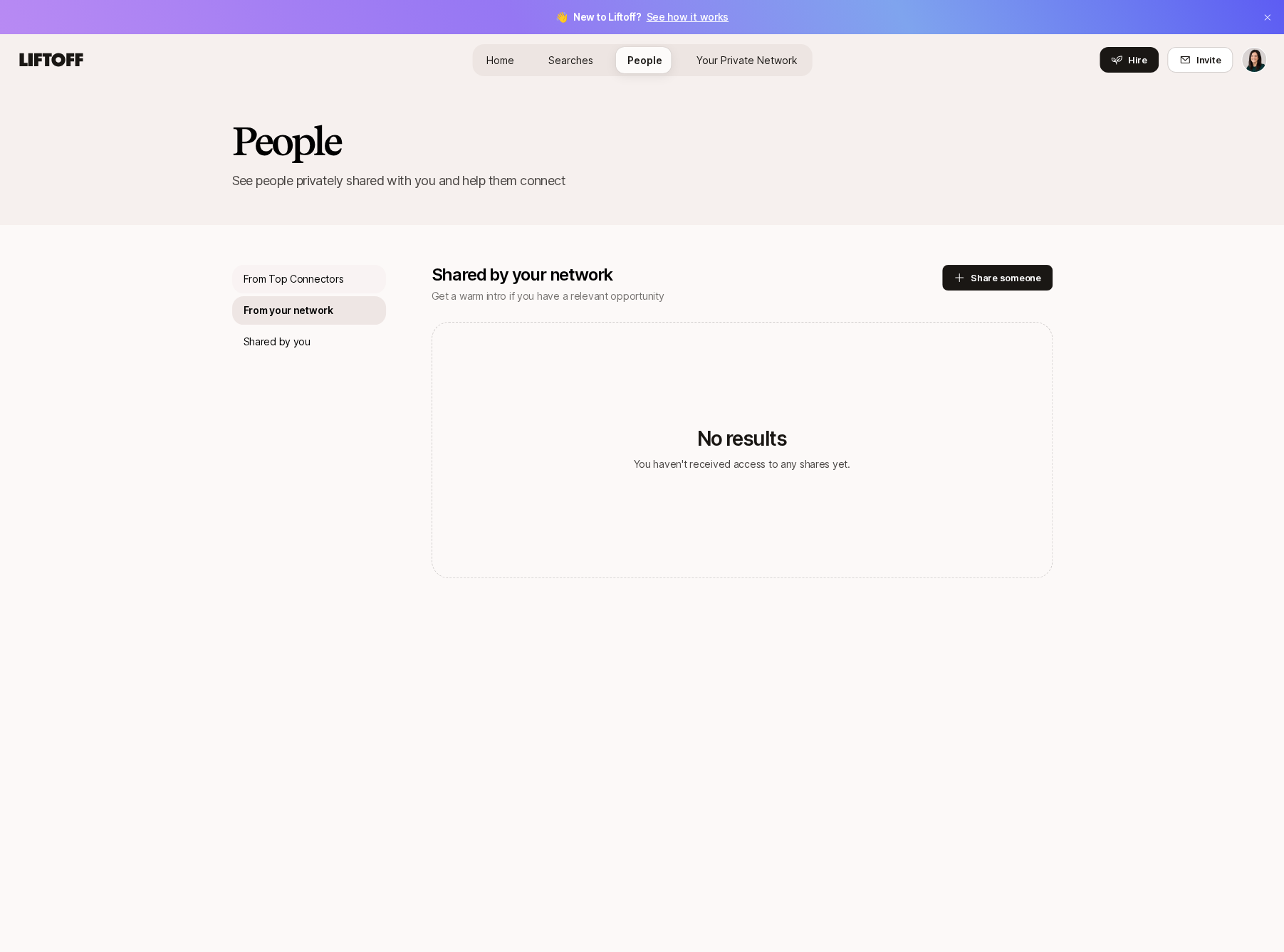
click at [344, 283] on div "From Top Connectors" at bounding box center [309, 280] width 154 height 29
click at [215, 158] on div "People See people privately shared with you and help them connect From Top Conn…" at bounding box center [642, 519] width 1284 height 867
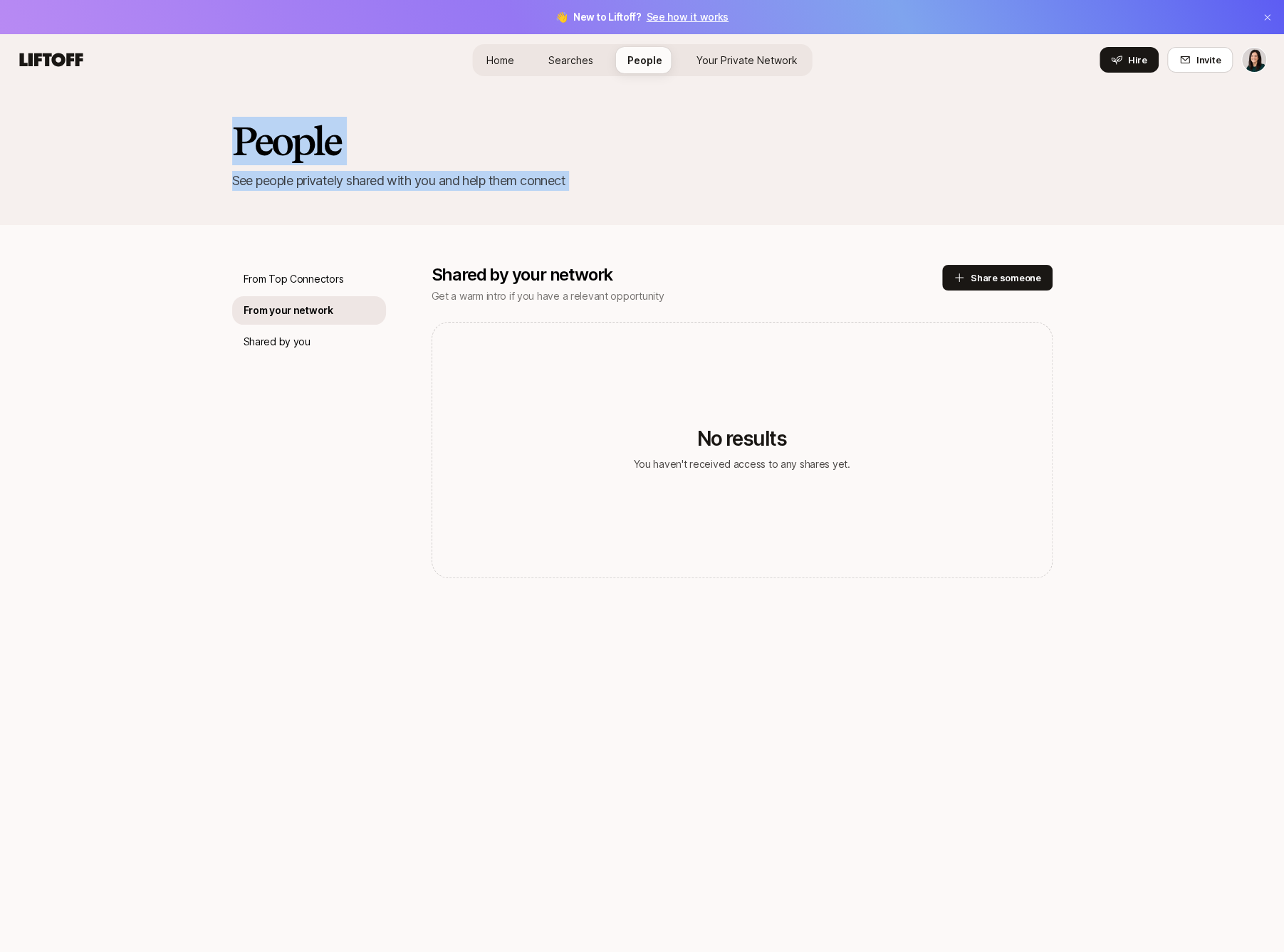
click at [520, 213] on div "People See people privately shared with you and help them connect" at bounding box center [642, 155] width 1284 height 139
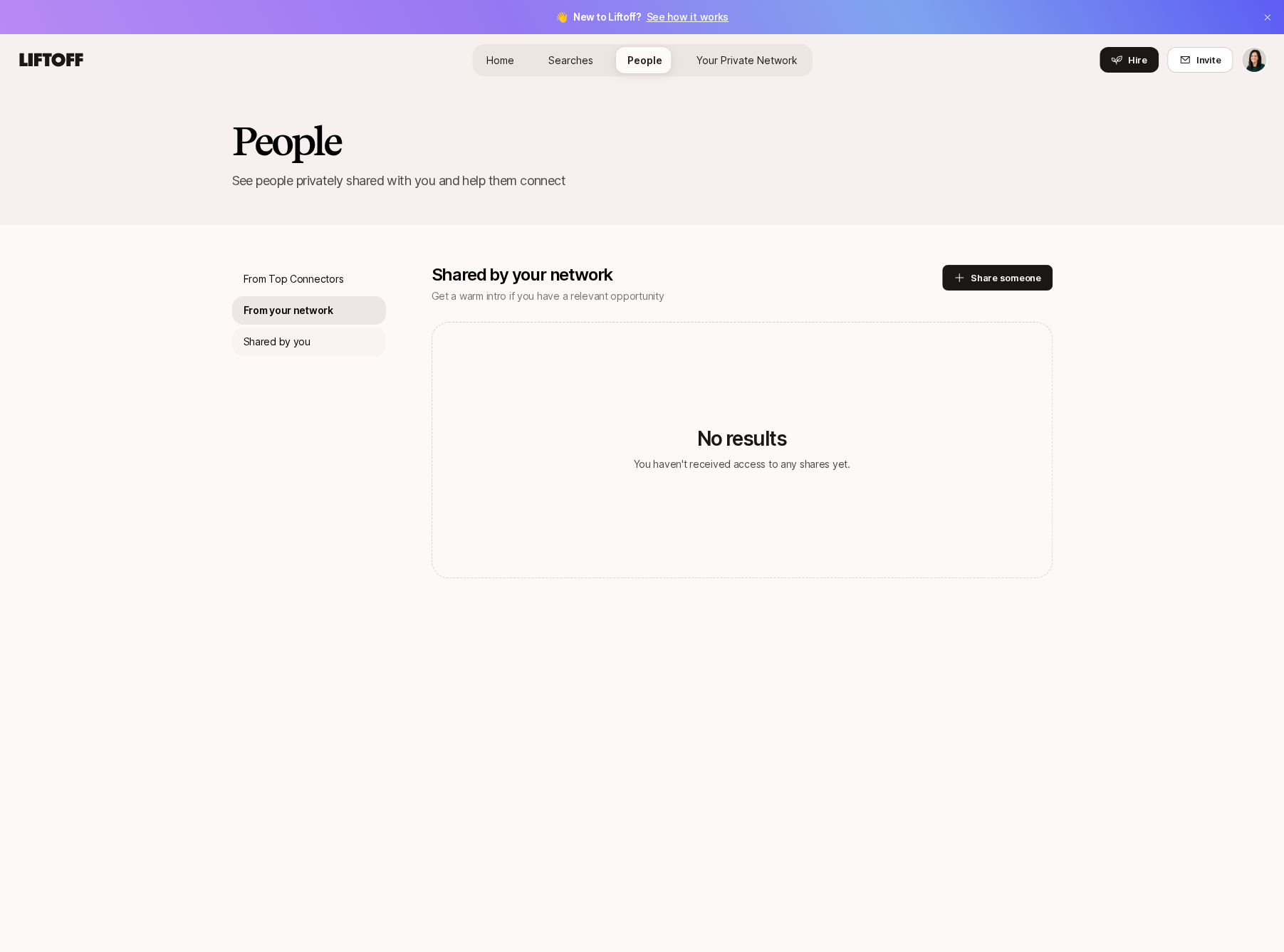
click at [274, 342] on p "Shared by you" at bounding box center [276, 341] width 67 height 17
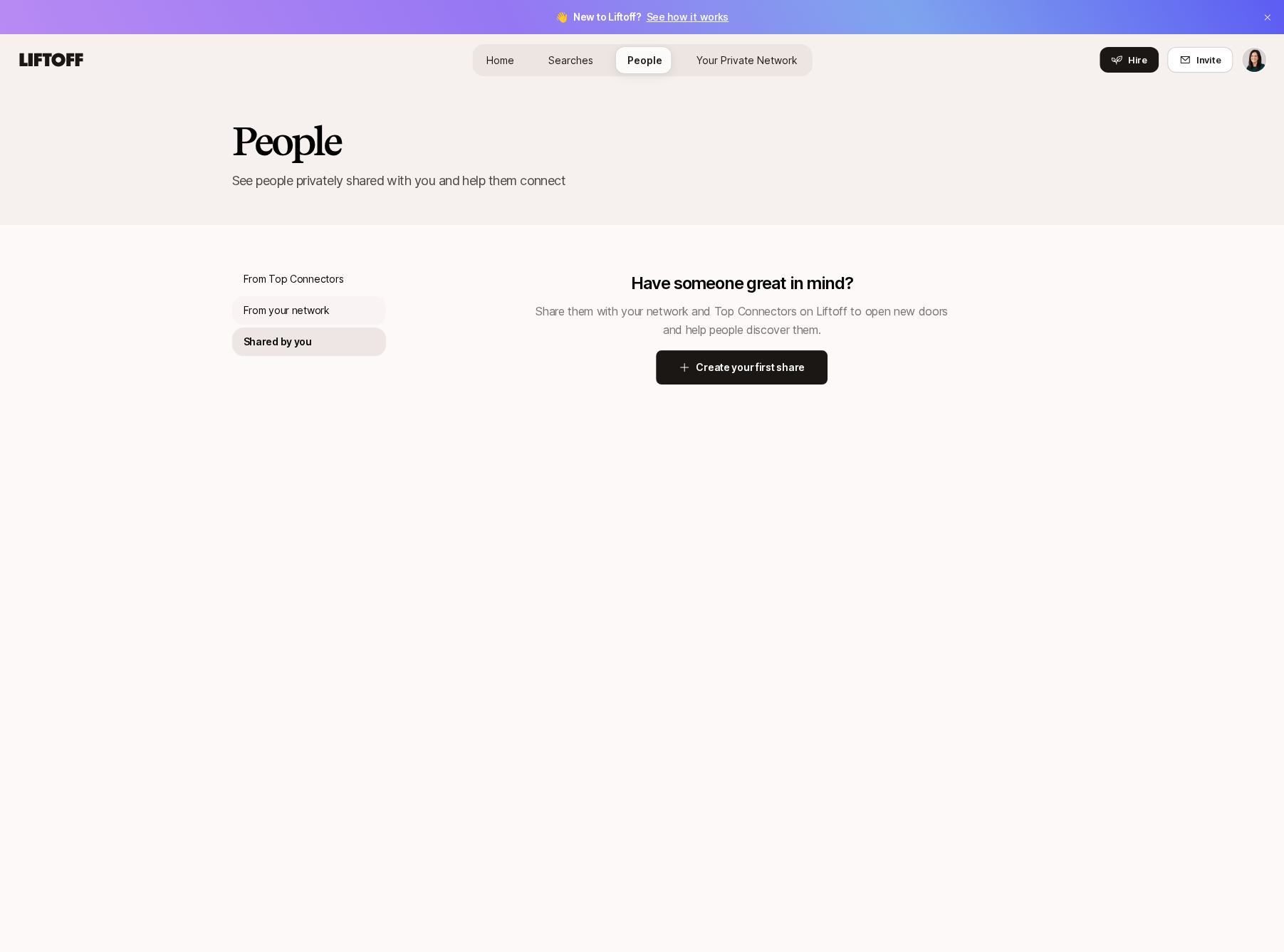
click at [286, 304] on p "From your network" at bounding box center [286, 310] width 86 height 17
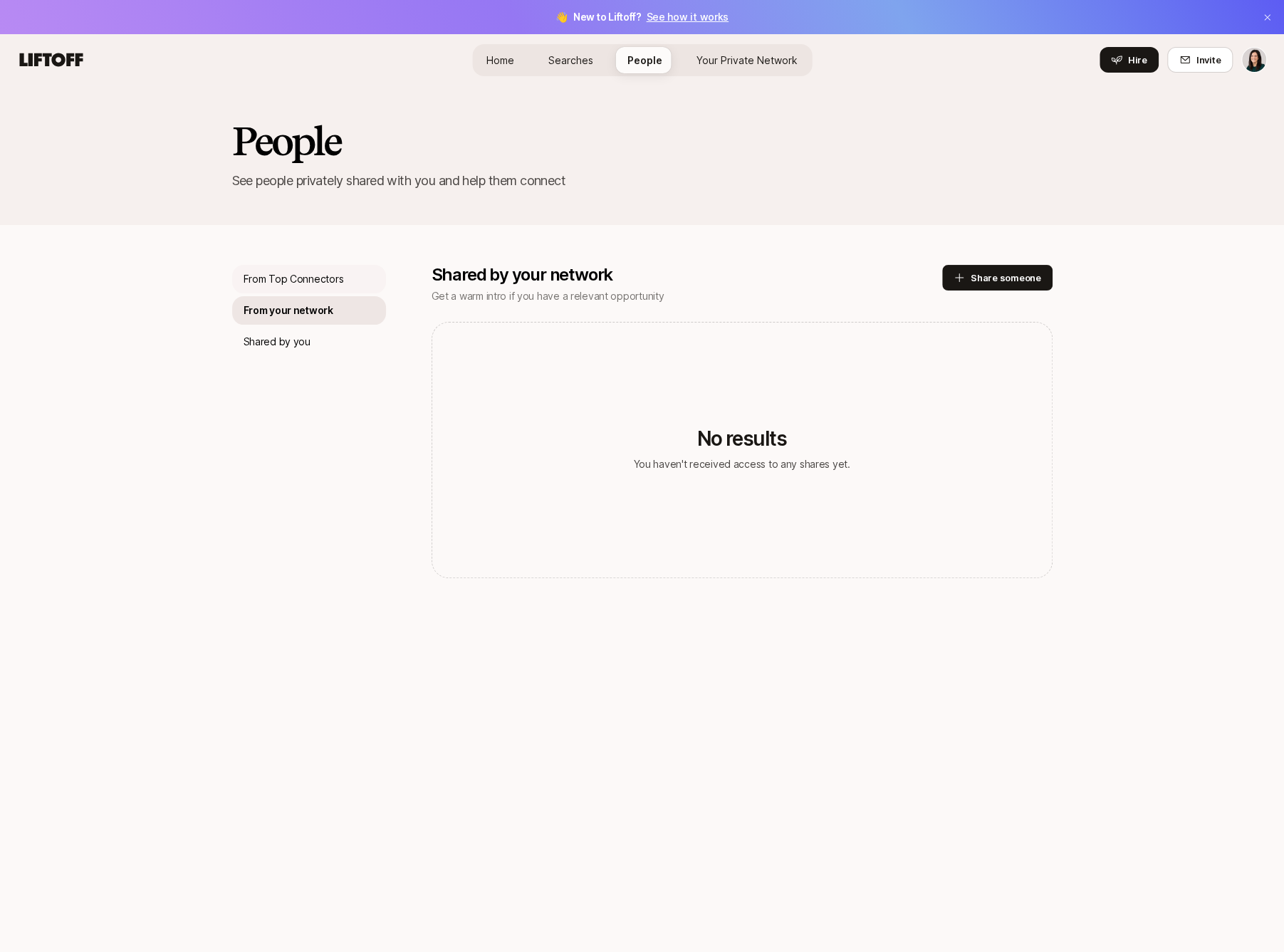
click at [287, 286] on p "From Top Connectors" at bounding box center [293, 279] width 101 height 17
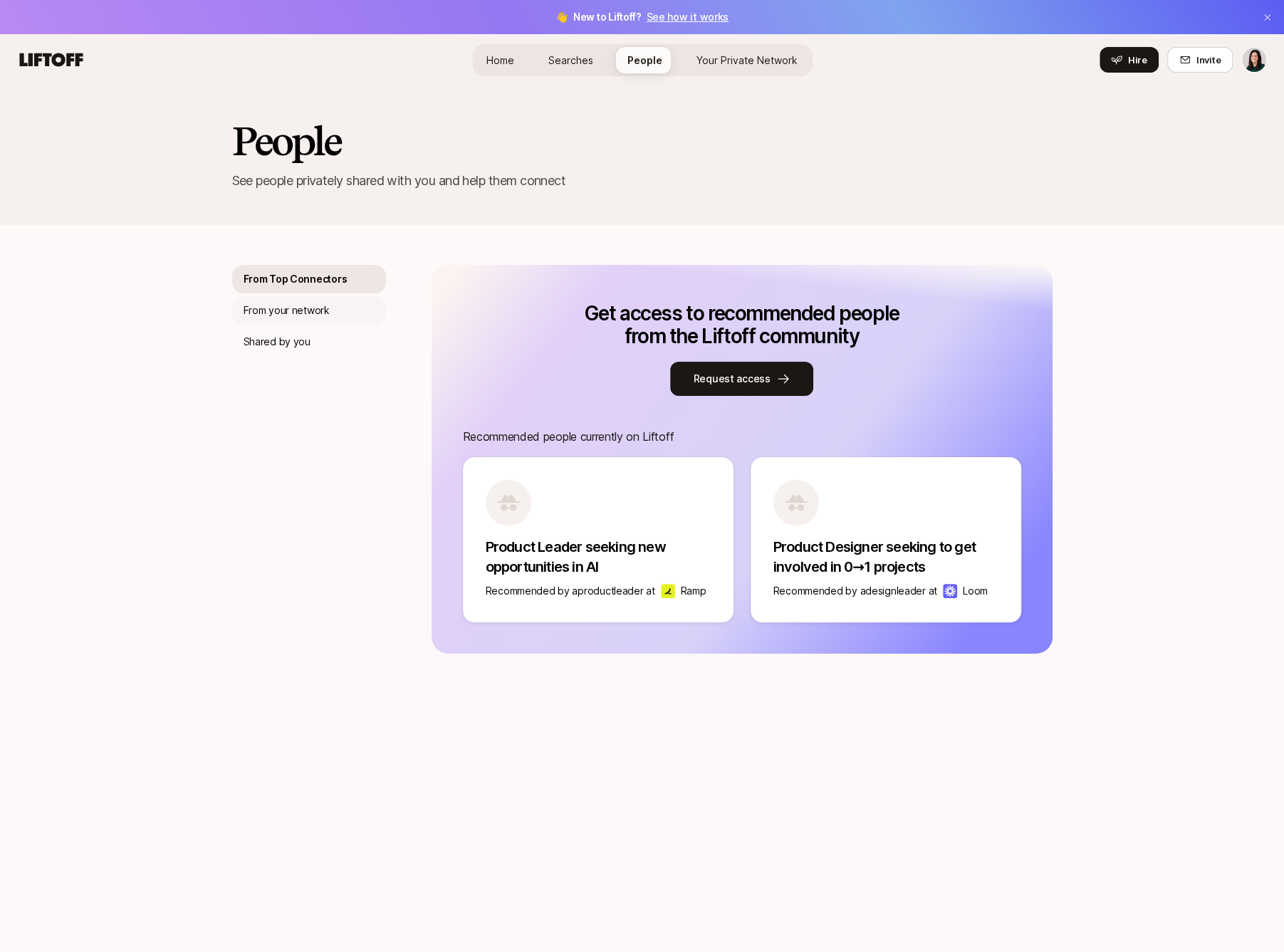
click at [287, 318] on p "From your network" at bounding box center [286, 310] width 86 height 17
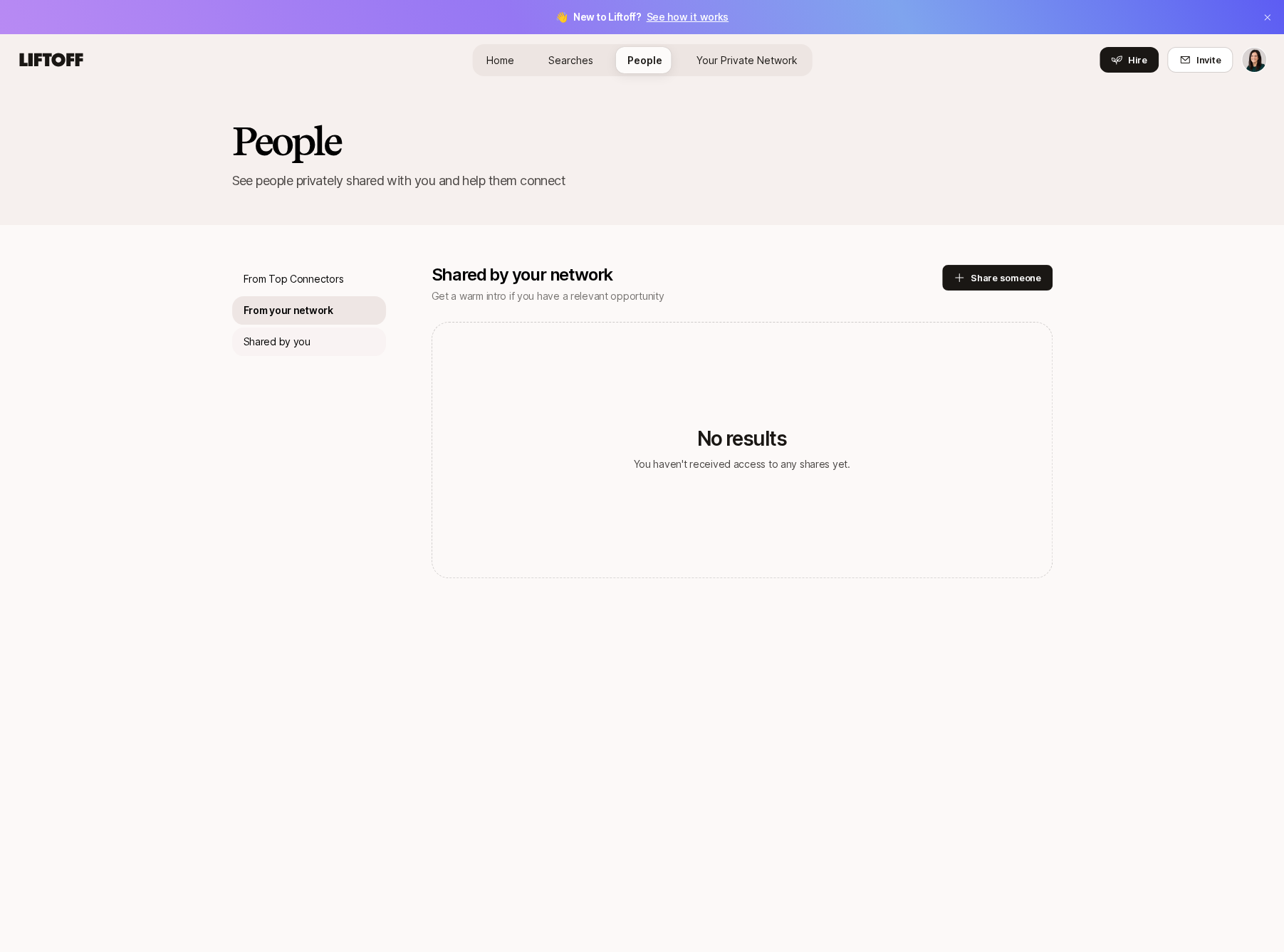
click at [287, 329] on div "Shared by you" at bounding box center [309, 342] width 154 height 29
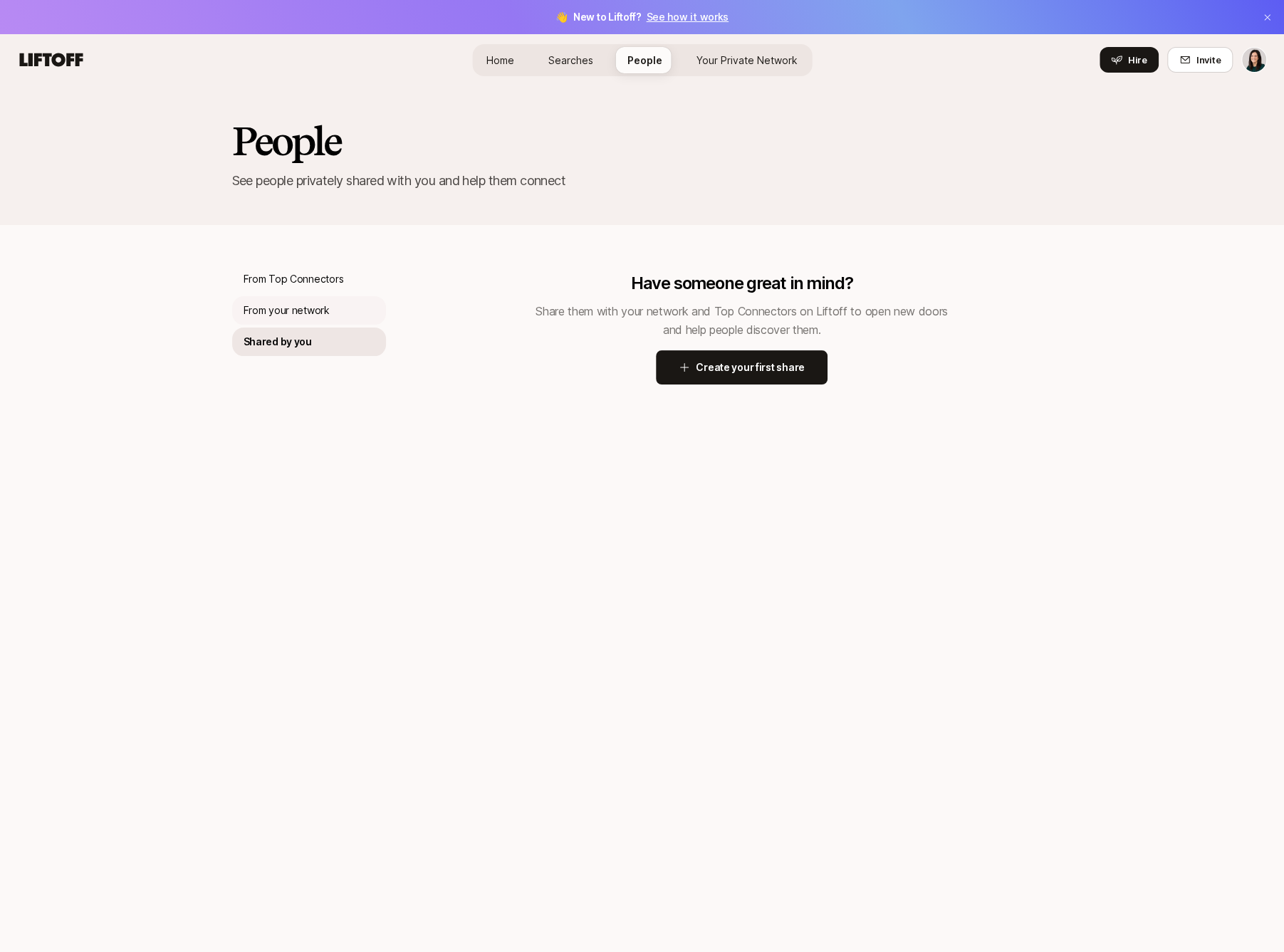
click at [303, 304] on p "From your network" at bounding box center [286, 310] width 86 height 17
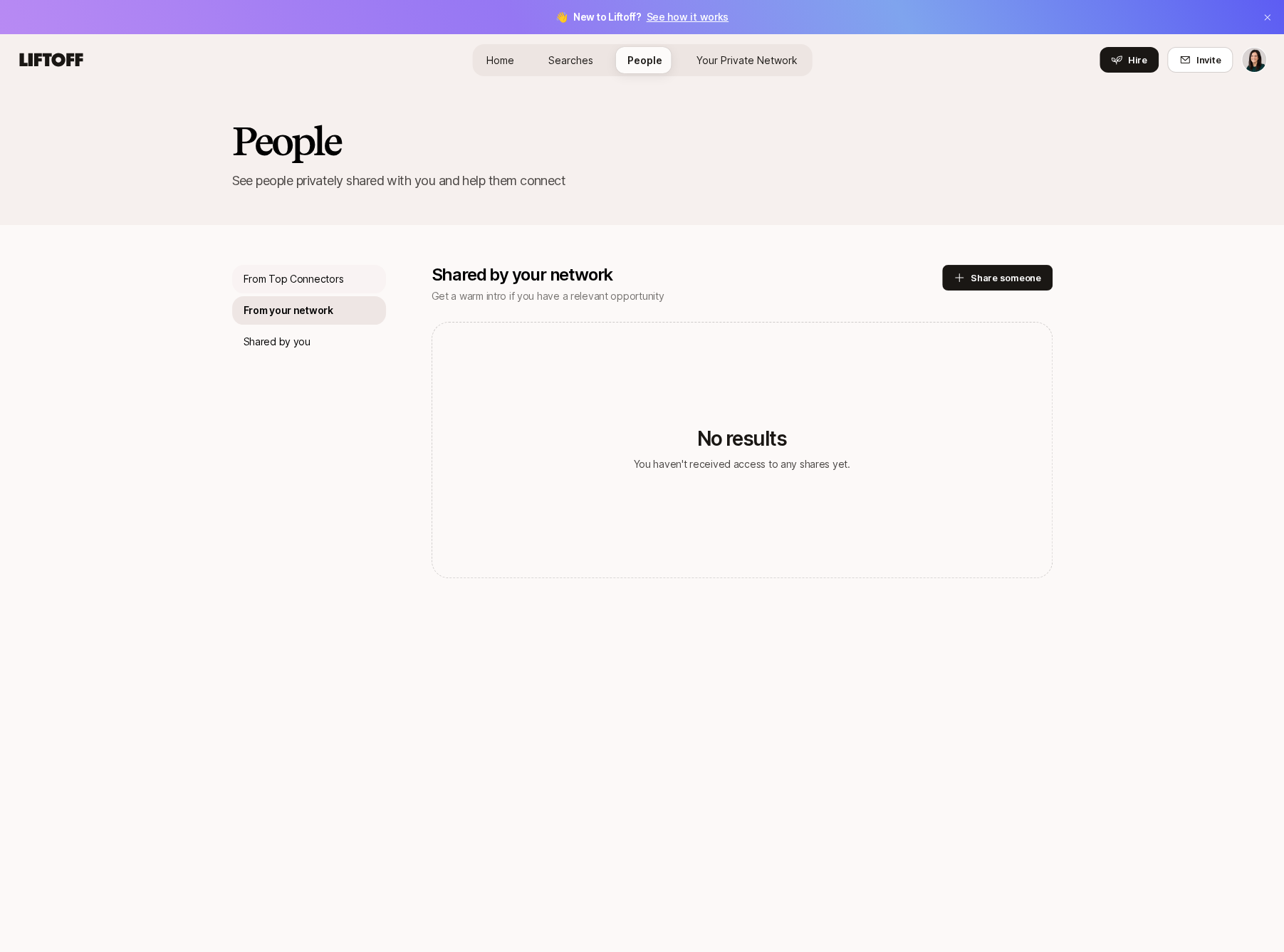
click at [308, 277] on p "From Top Connectors" at bounding box center [293, 279] width 101 height 17
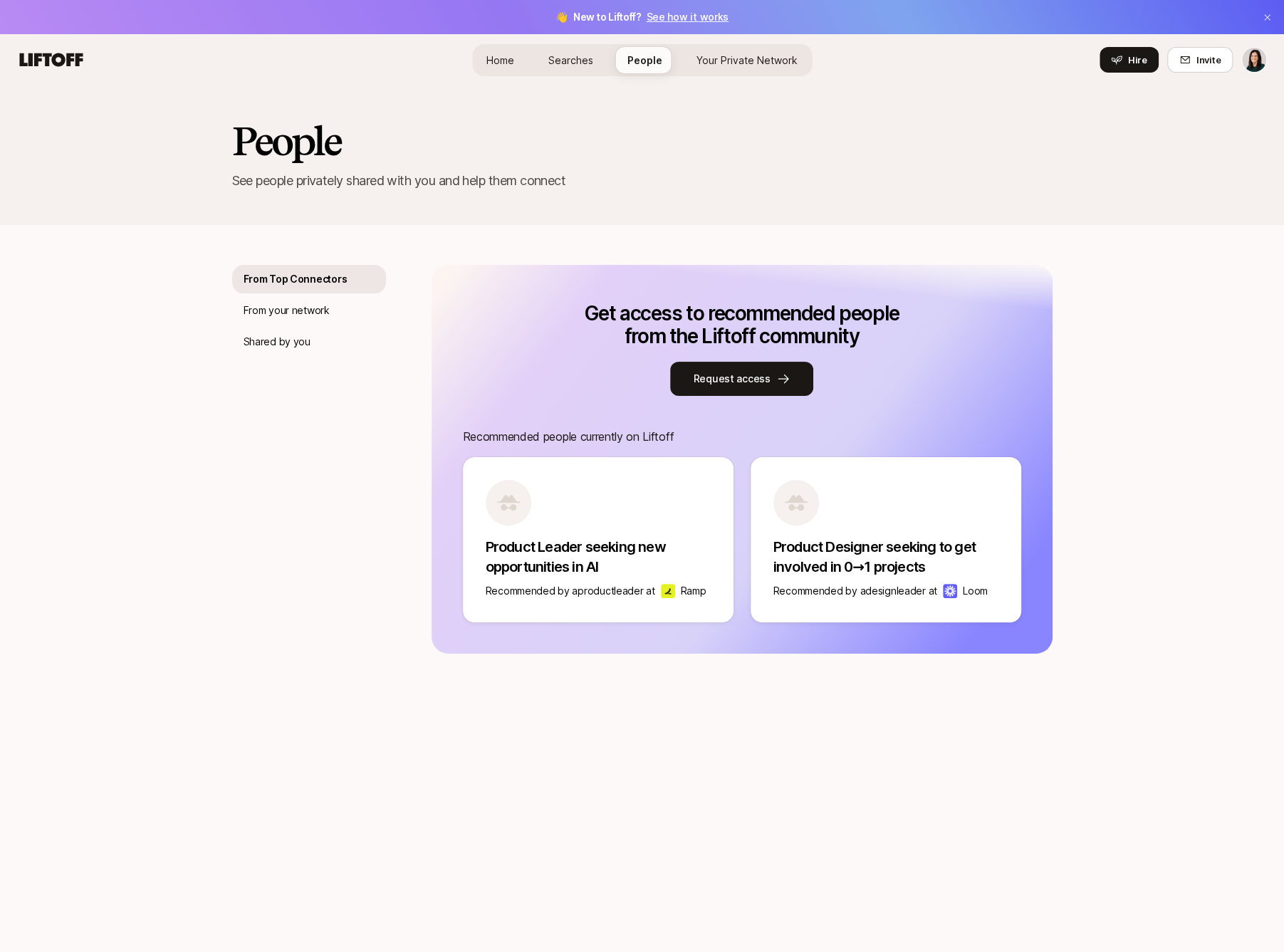
click at [898, 539] on p "Product Designer seeking to get involved in 0→1 projects" at bounding box center [885, 557] width 225 height 40
click at [704, 544] on p "Product Leader seeking new opportunities in AI" at bounding box center [598, 557] width 225 height 40
click at [698, 443] on p "Recommended people currently on Liftoff" at bounding box center [742, 437] width 558 height 19
click at [264, 319] on div "From your network" at bounding box center [309, 311] width 154 height 29
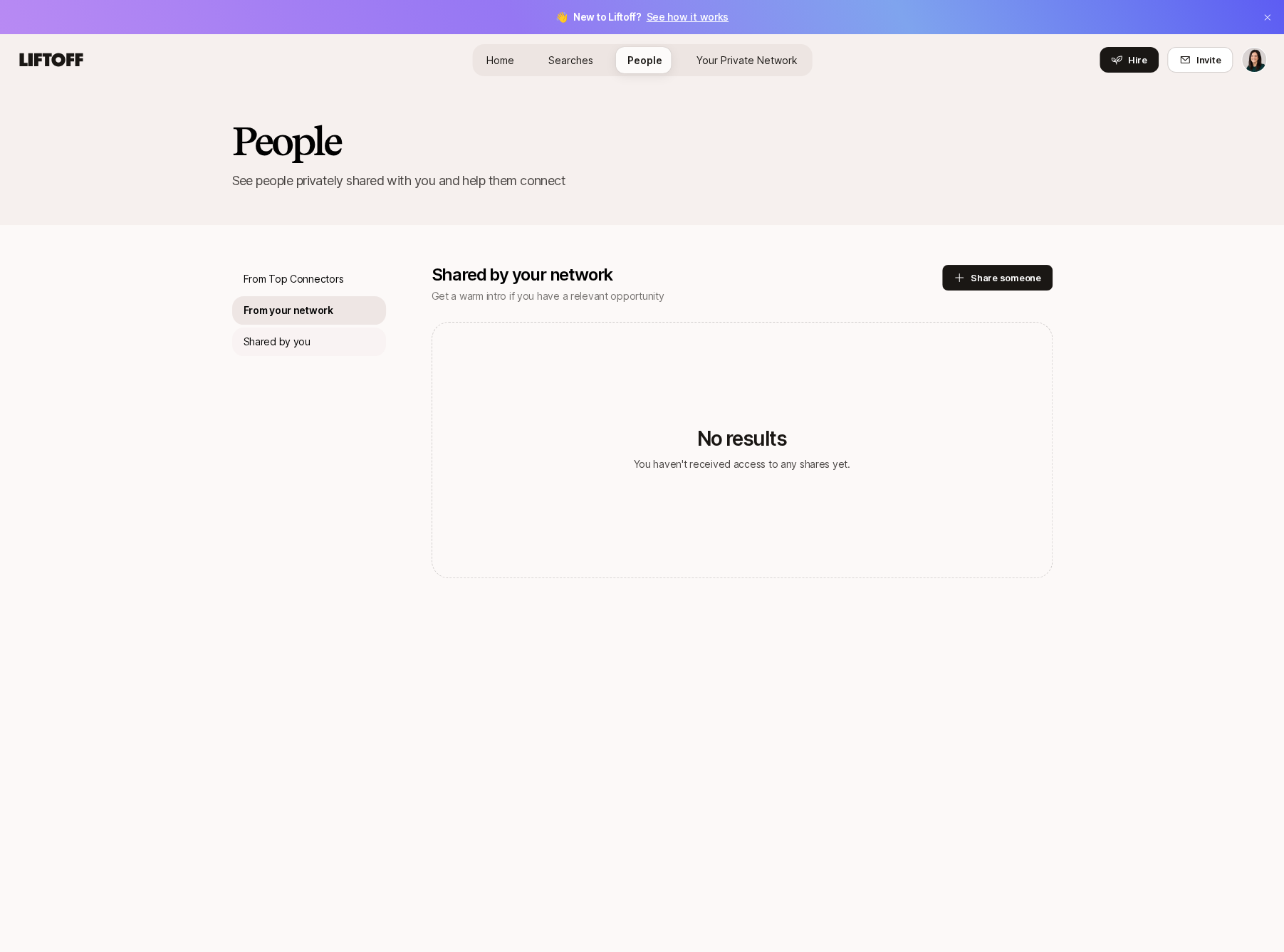
click at [304, 339] on p "Shared by you" at bounding box center [276, 341] width 67 height 17
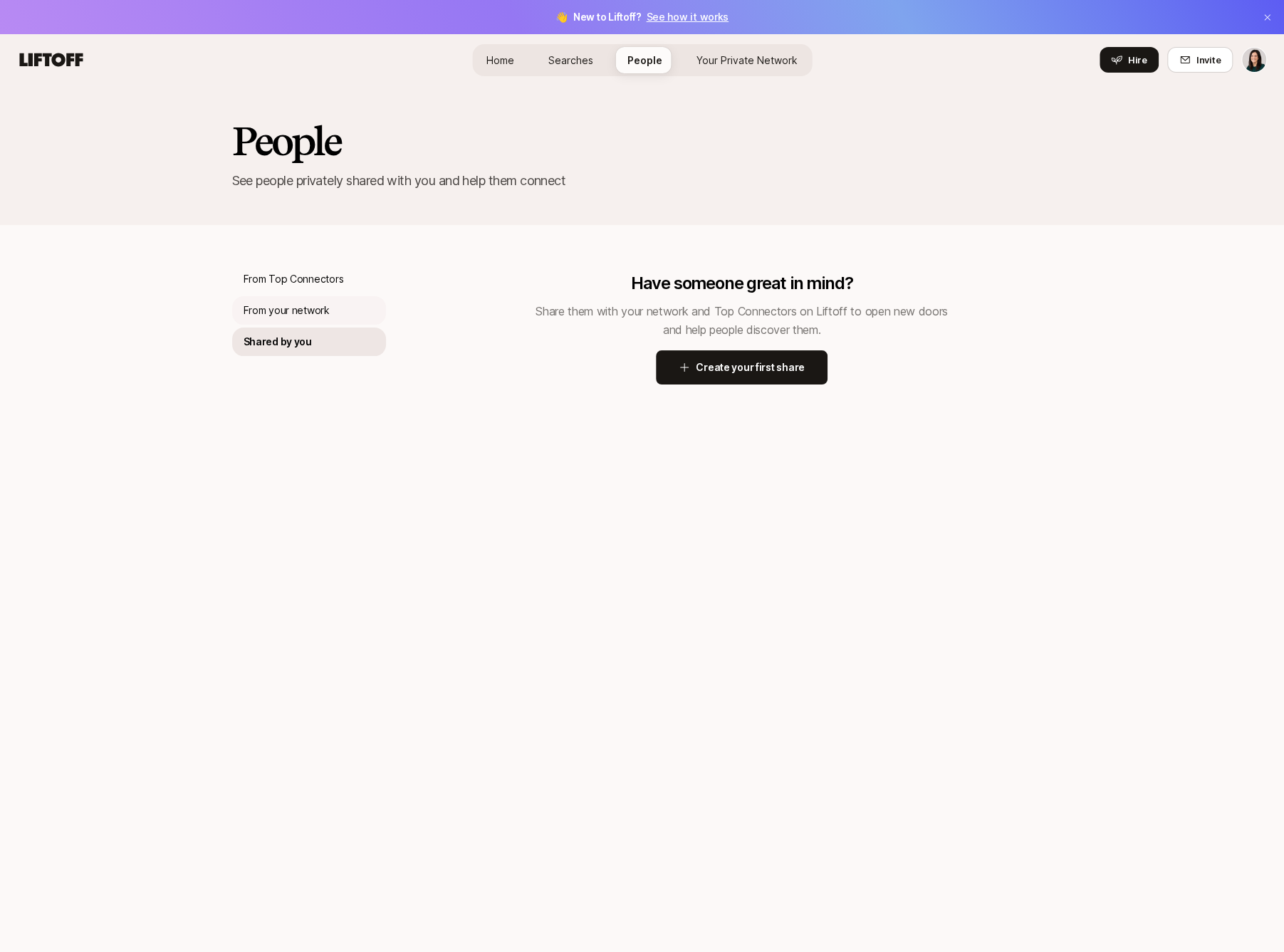
click at [302, 311] on p "From your network" at bounding box center [286, 310] width 86 height 17
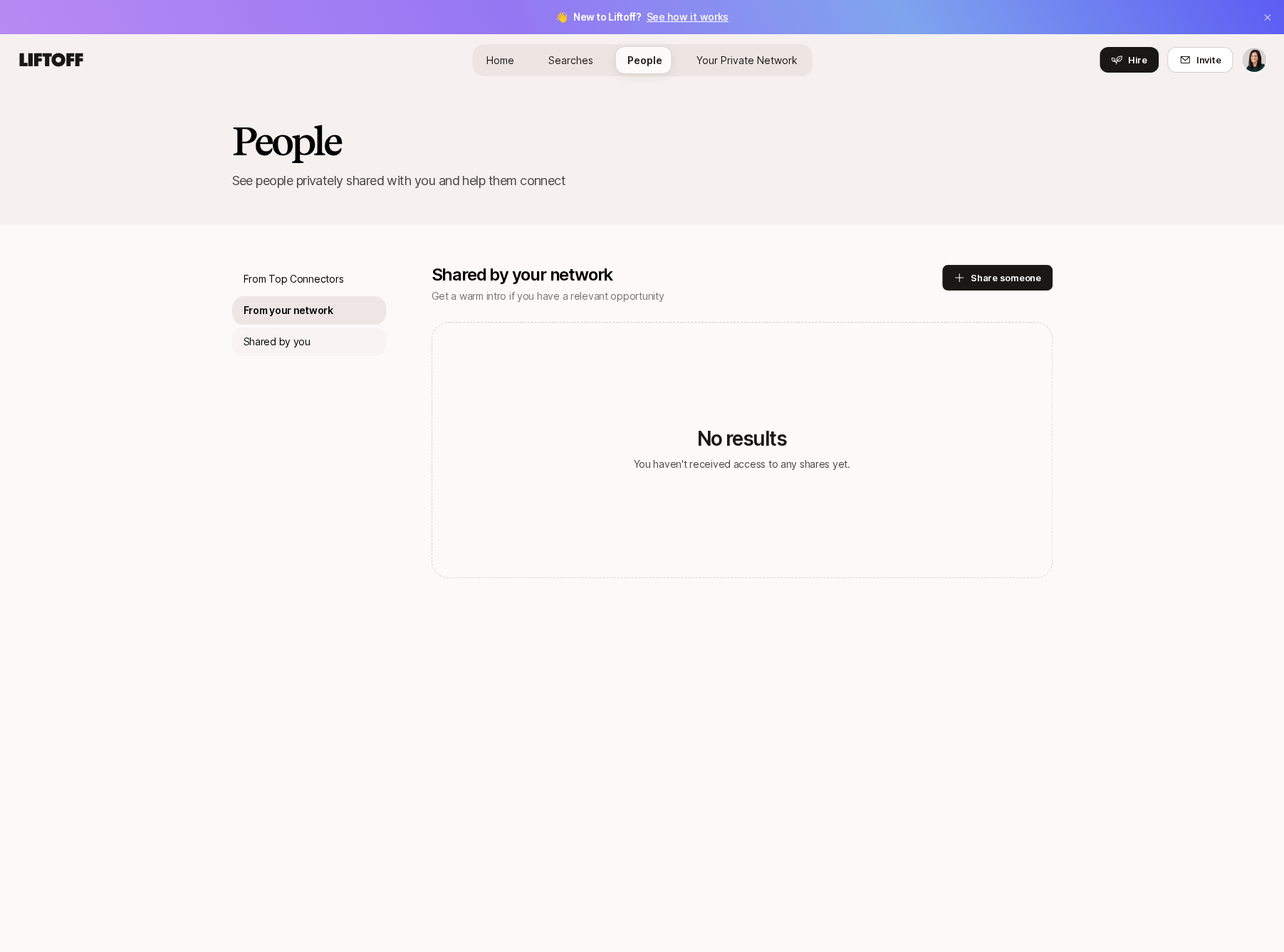
click at [300, 329] on div "Shared by you" at bounding box center [309, 342] width 154 height 29
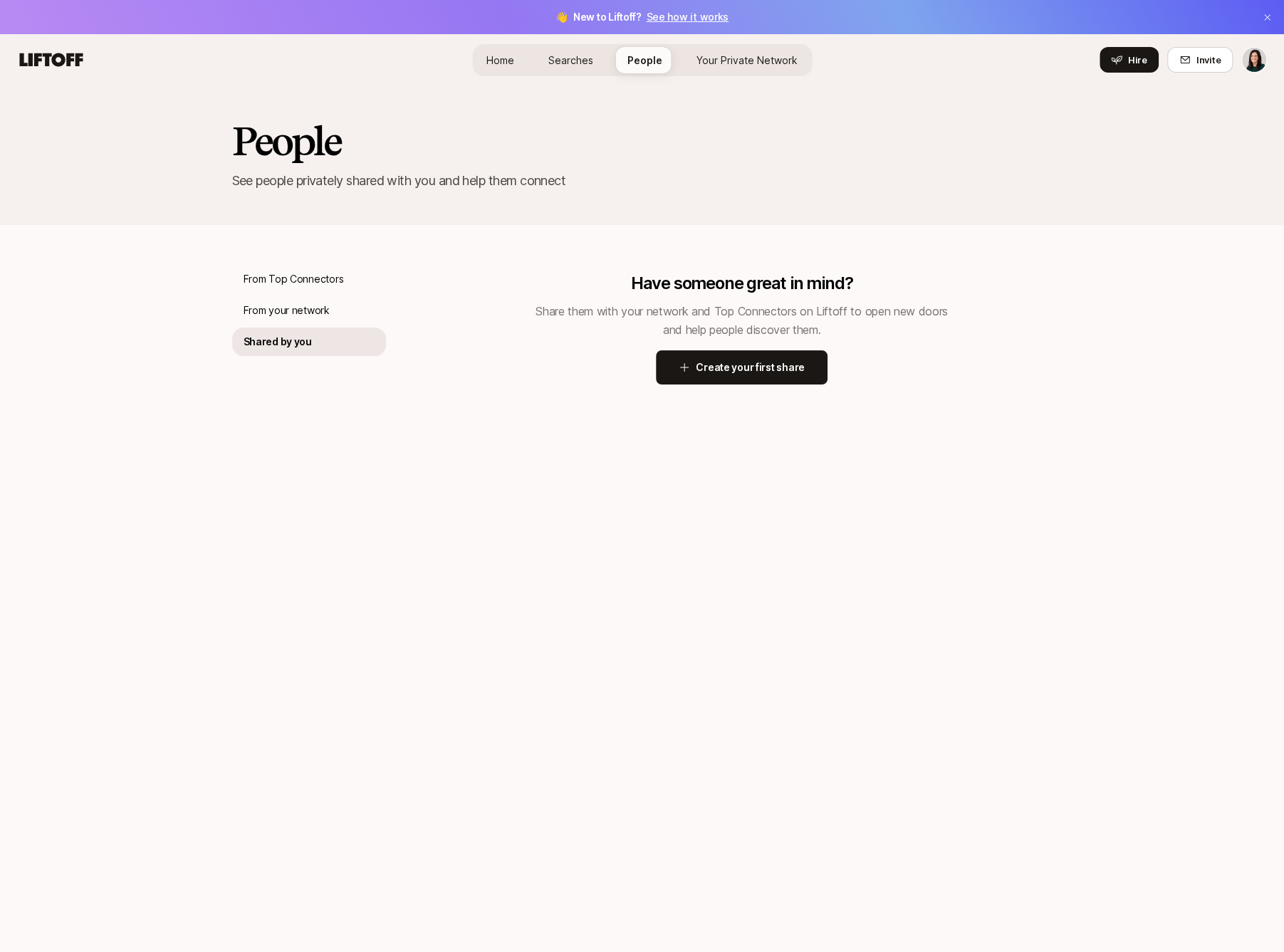
click at [492, 52] on span "Home" at bounding box center [500, 60] width 28 height 15
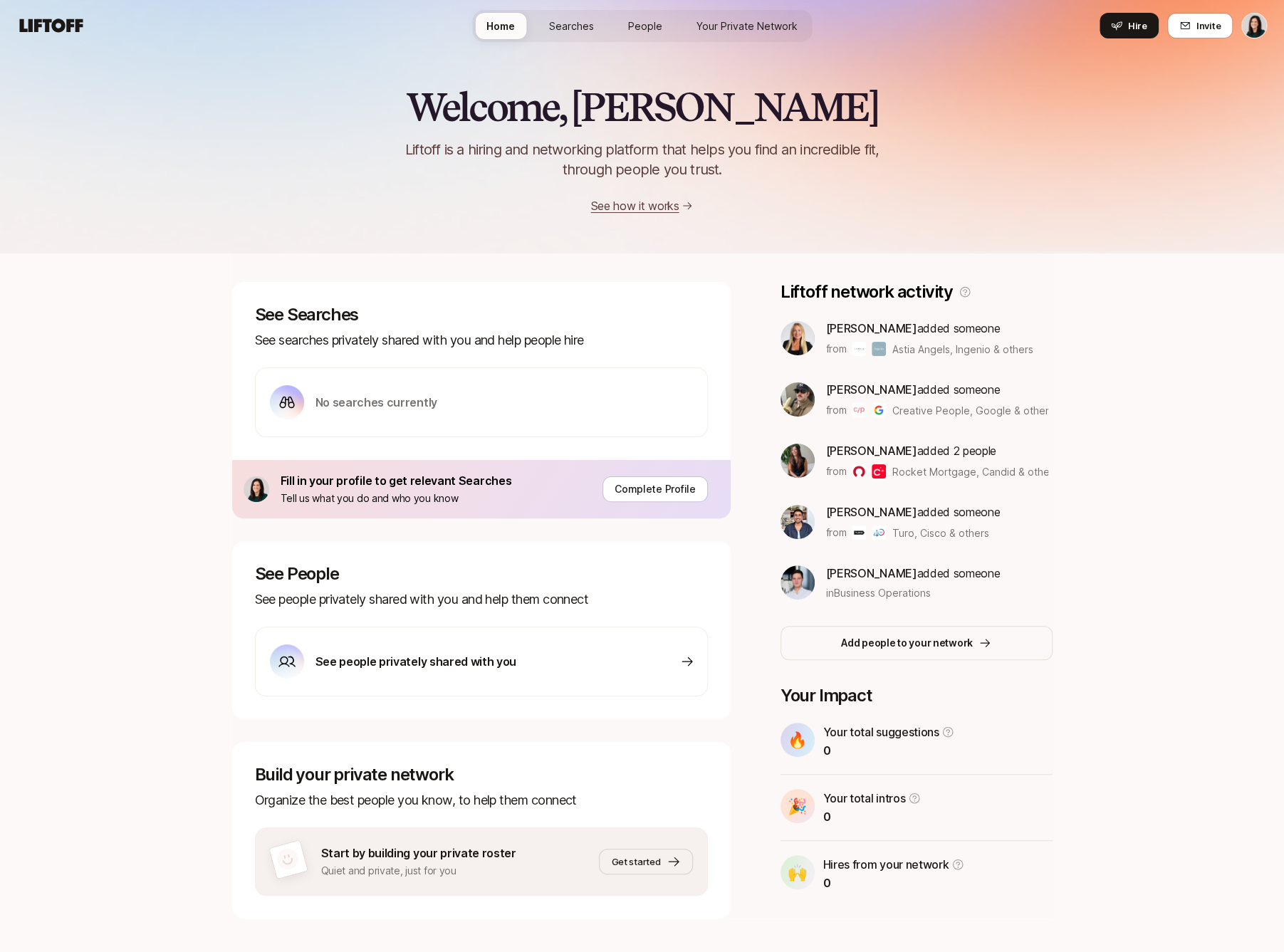
click at [573, 61] on div "Welcome, Eleanor 👋 Liftoff is a hiring and networking platform that helps you f…" at bounding box center [642, 126] width 1284 height 255
click at [764, 14] on link "Your Private Network" at bounding box center [747, 25] width 124 height 26
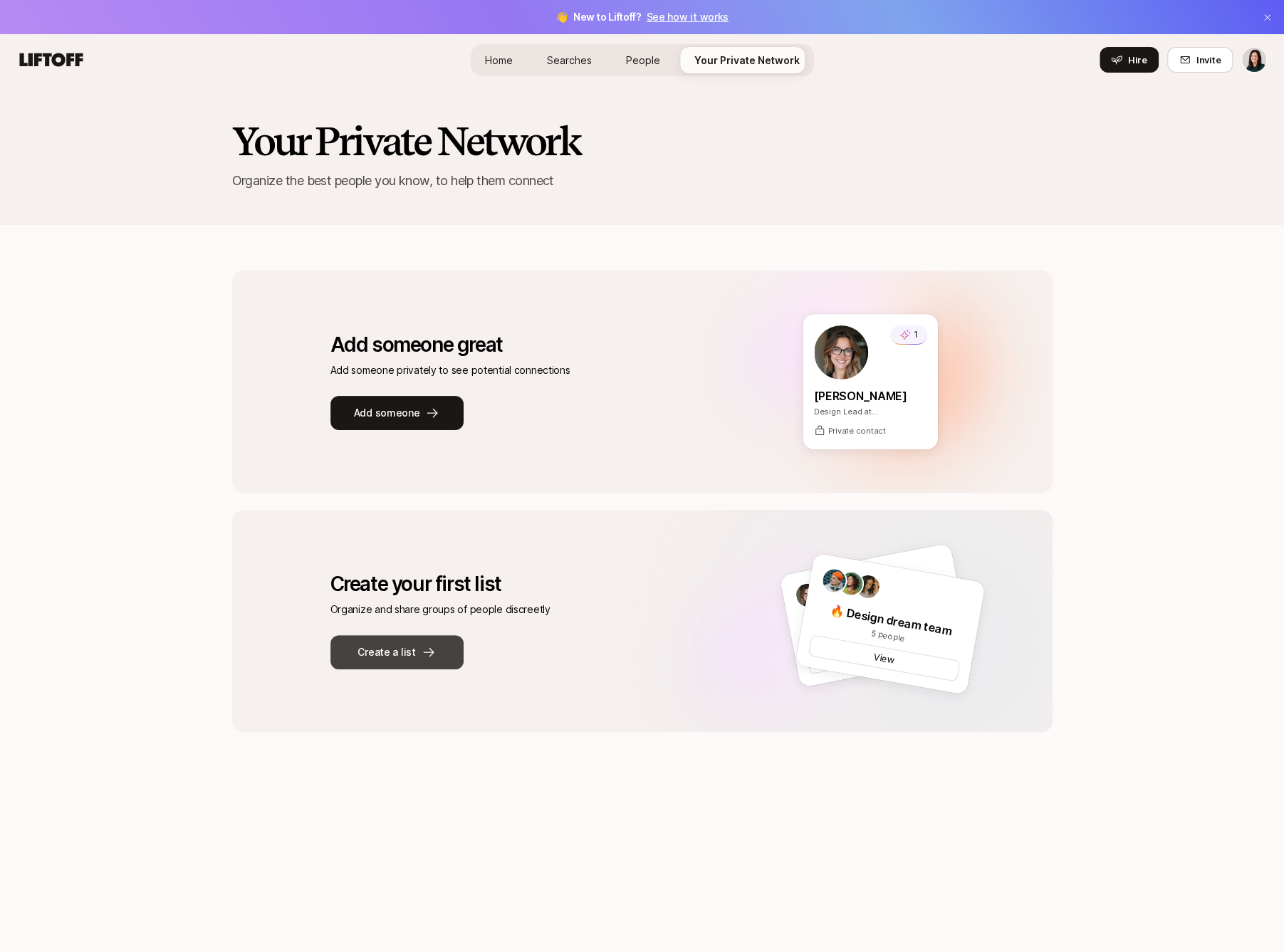
click at [394, 647] on button "Create a list" at bounding box center [397, 652] width 133 height 34
type textarea "x"
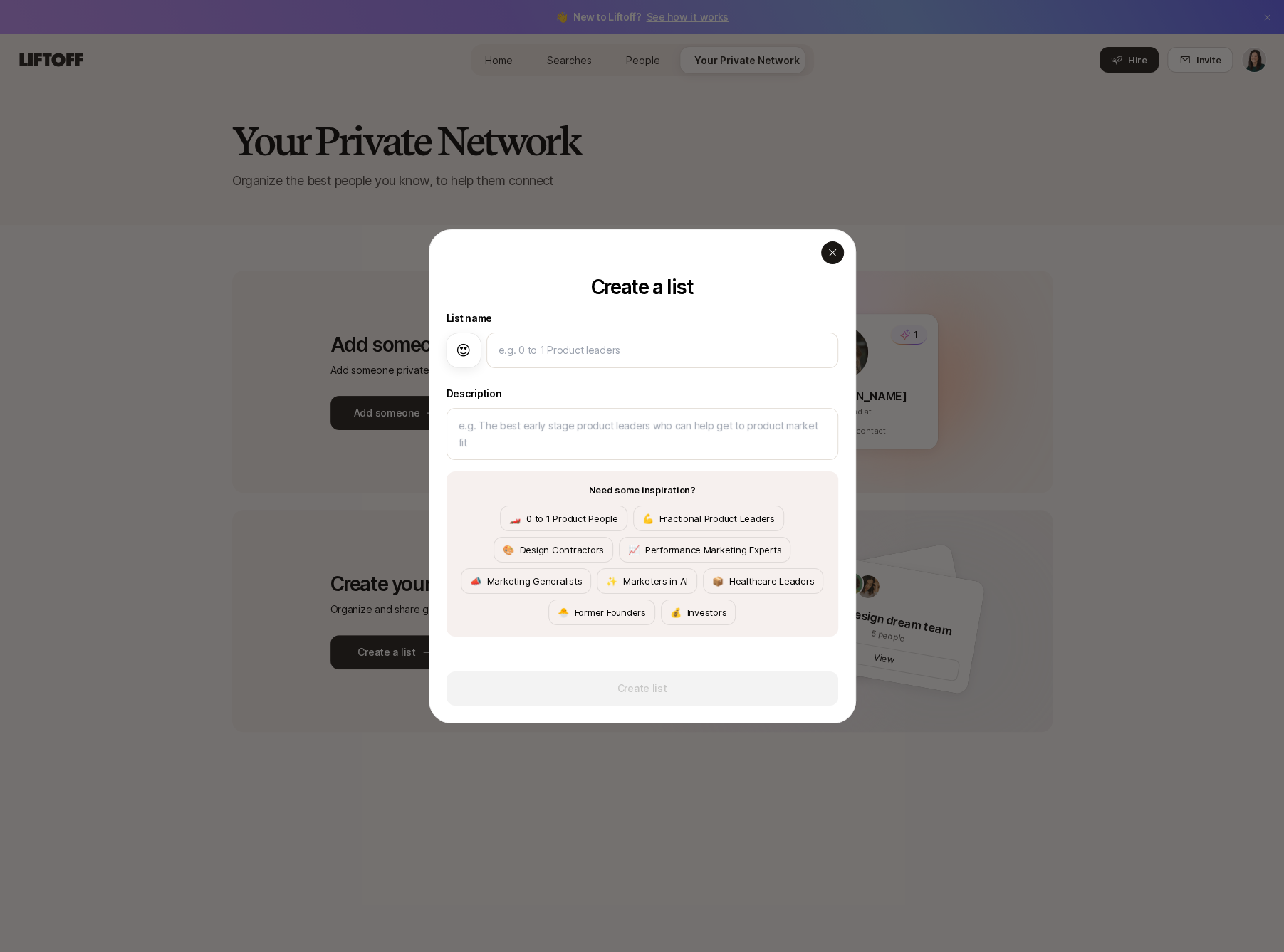
click at [838, 252] on div "button" at bounding box center [832, 252] width 23 height 23
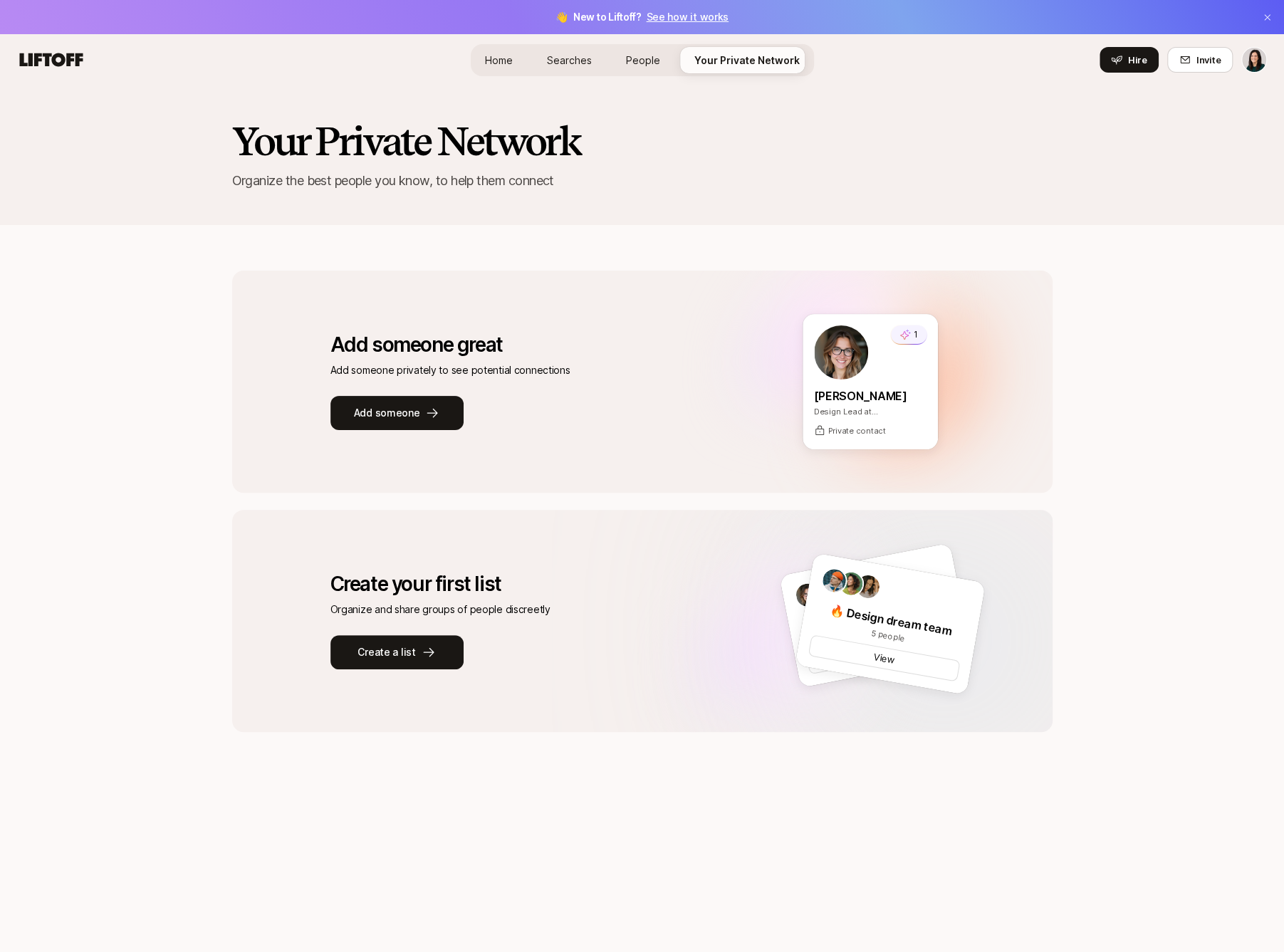
click at [628, 63] on span "People" at bounding box center [643, 60] width 34 height 15
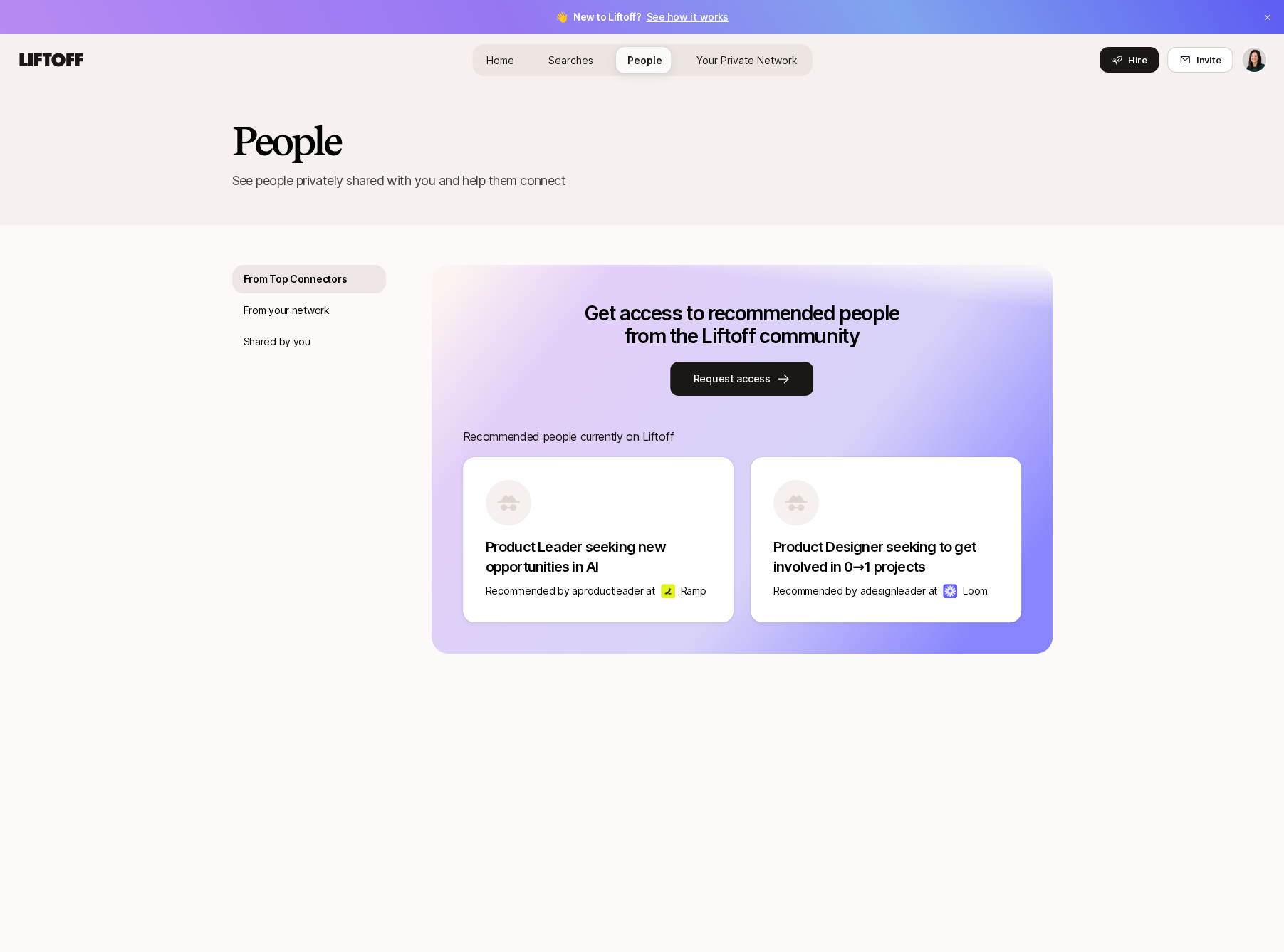
click at [558, 58] on span "Searches" at bounding box center [570, 60] width 45 height 15
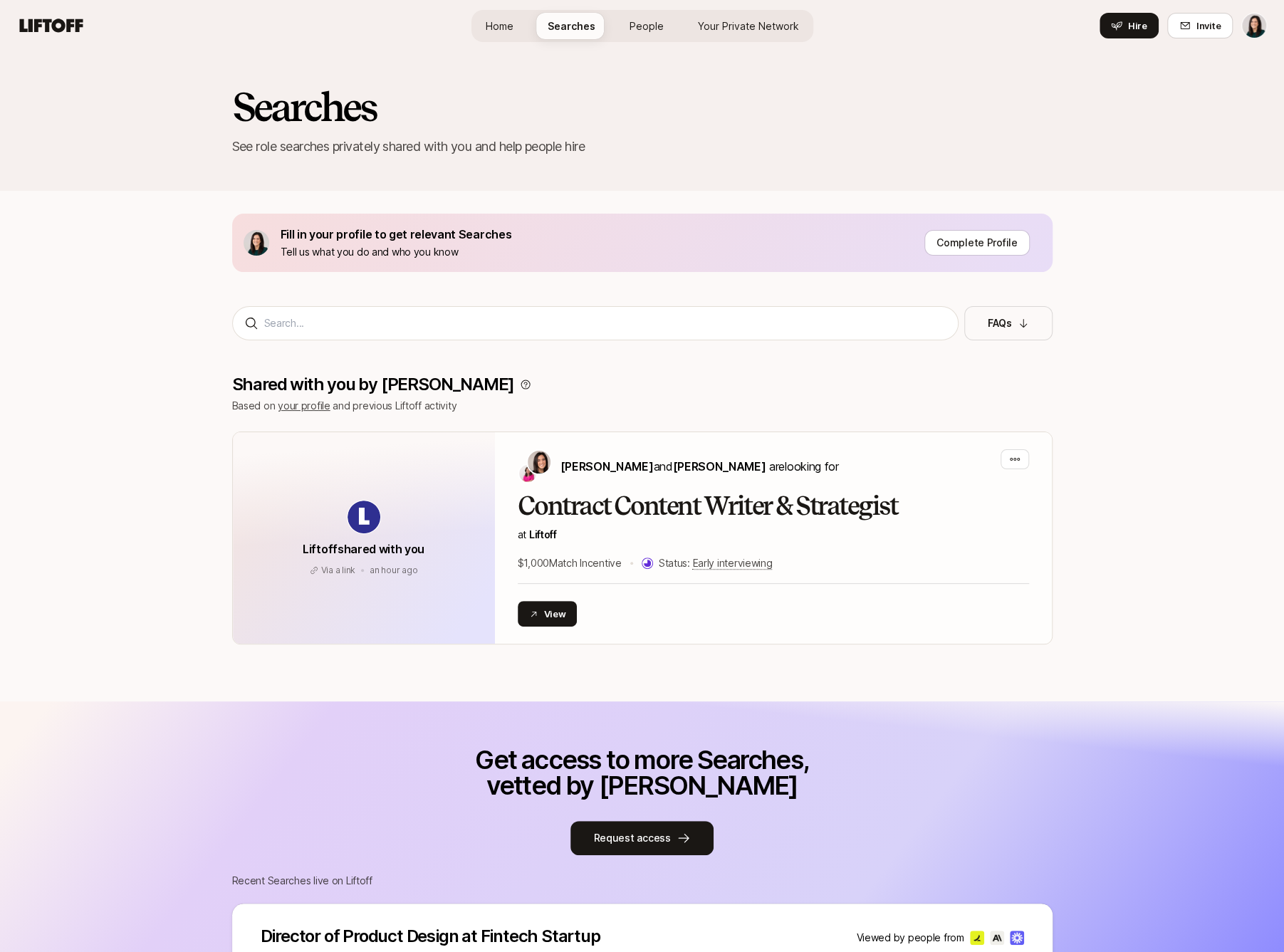
click at [640, 24] on span "People" at bounding box center [646, 26] width 34 height 15
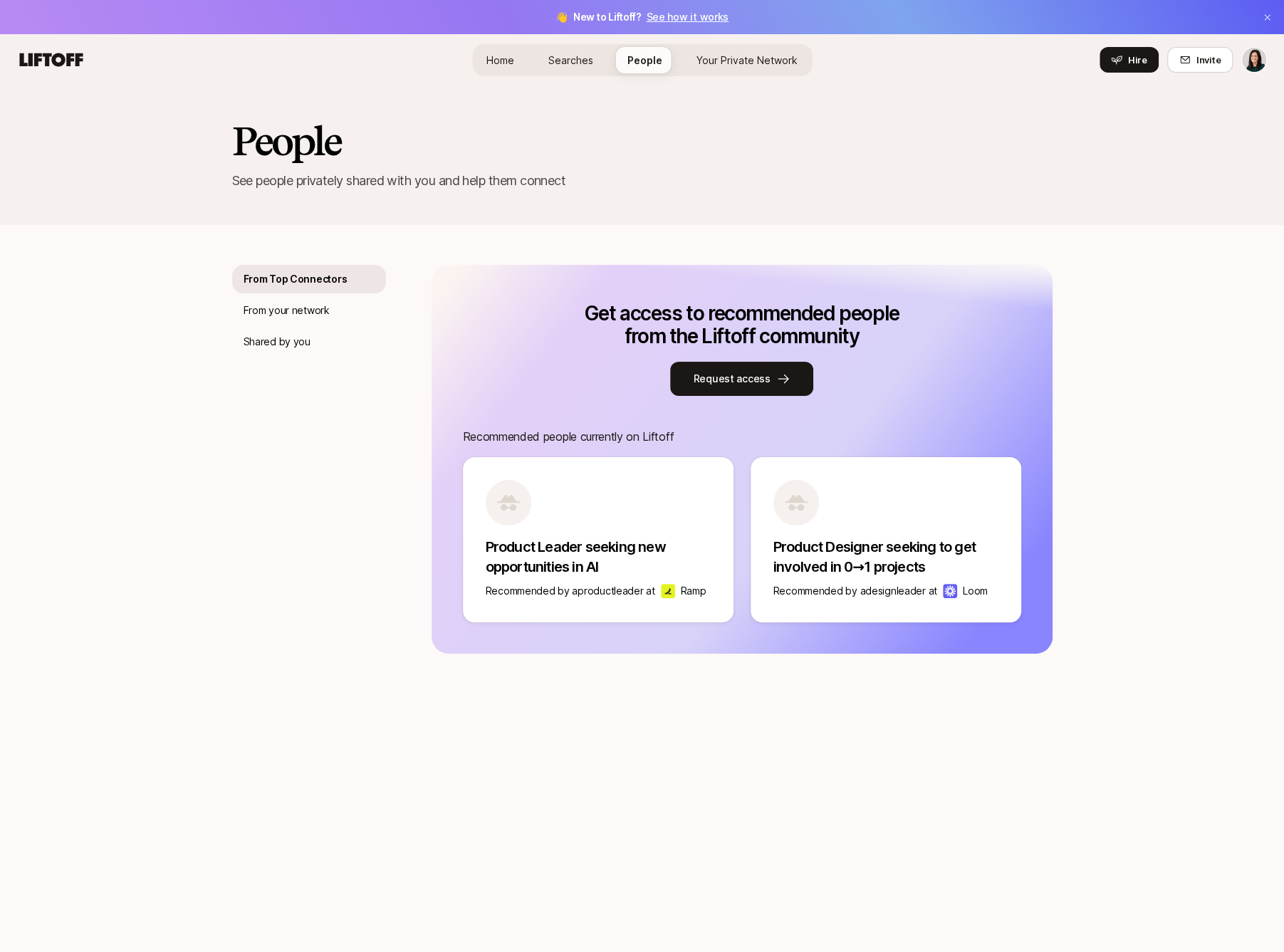
click at [823, 544] on p "Product Designer seeking to get involved in 0→1 projects" at bounding box center [885, 557] width 225 height 40
click at [691, 547] on p "Product Leader seeking new opportunities in AI" at bounding box center [598, 557] width 225 height 40
click at [530, 68] on div "Home Searches People Your Private Network Hire" at bounding box center [642, 60] width 340 height 32
click at [501, 53] on span "Home" at bounding box center [500, 60] width 28 height 15
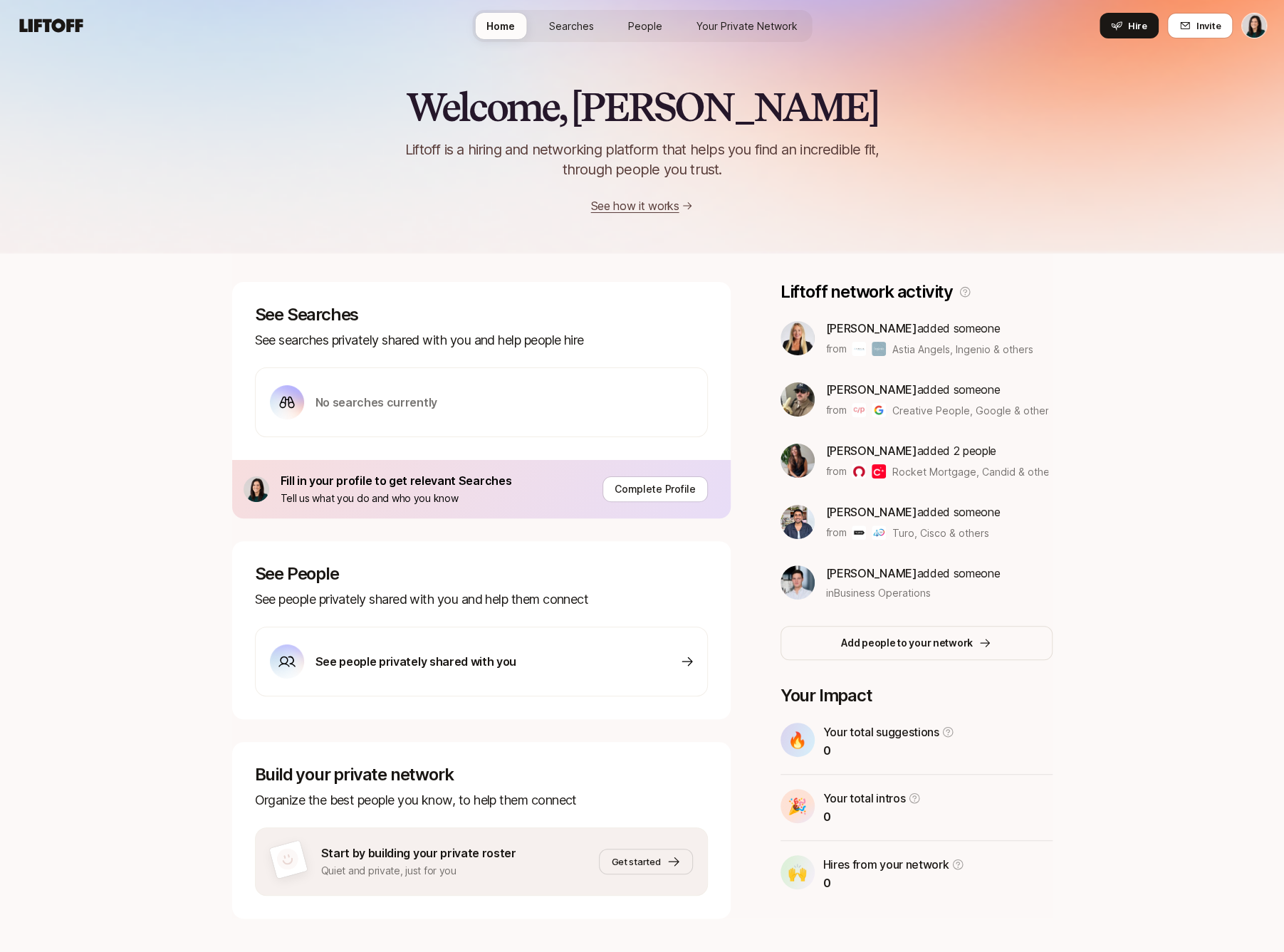
scroll to position [21, 0]
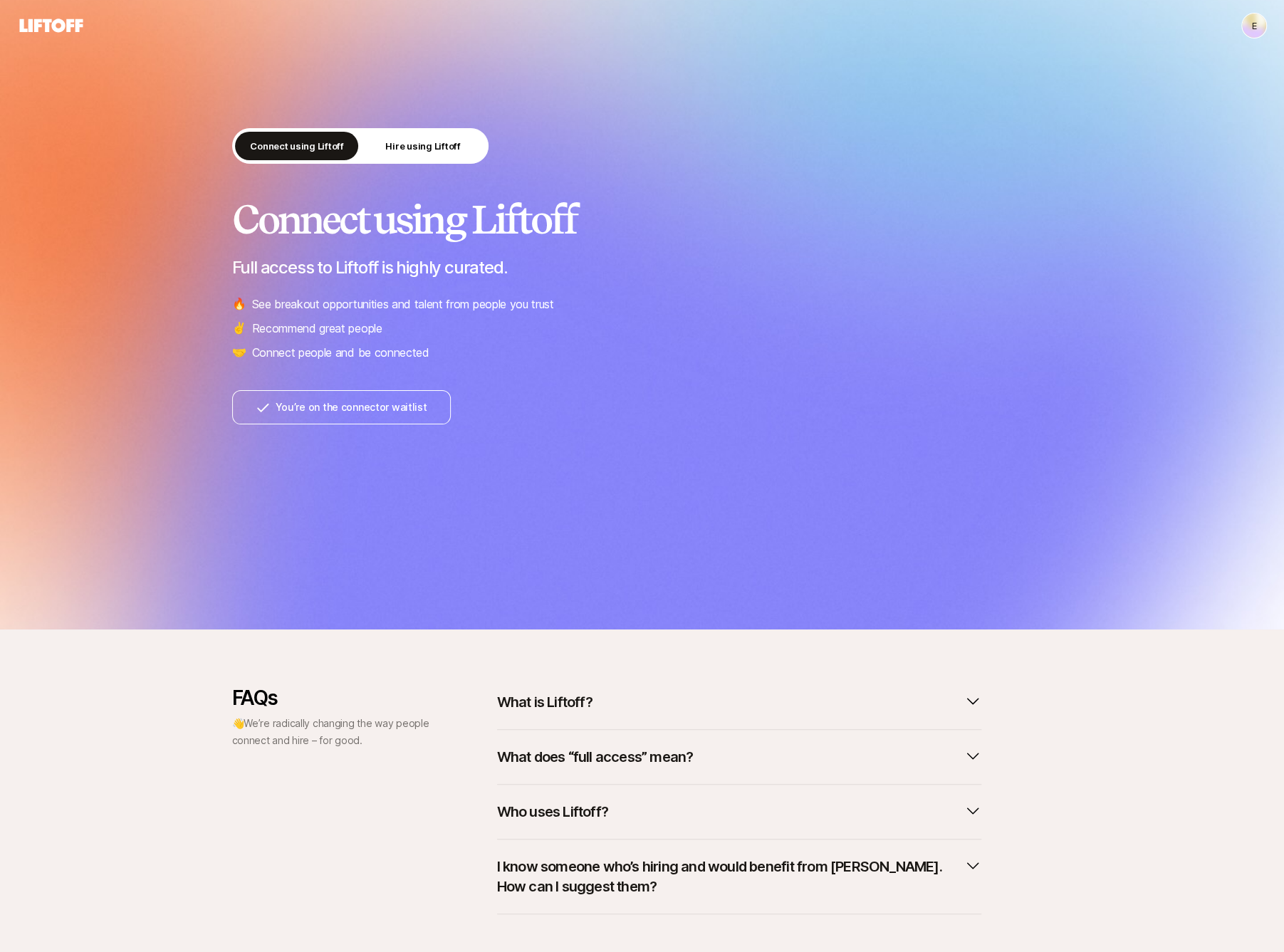
click at [545, 700] on p "What is Liftoff?" at bounding box center [544, 702] width 95 height 20
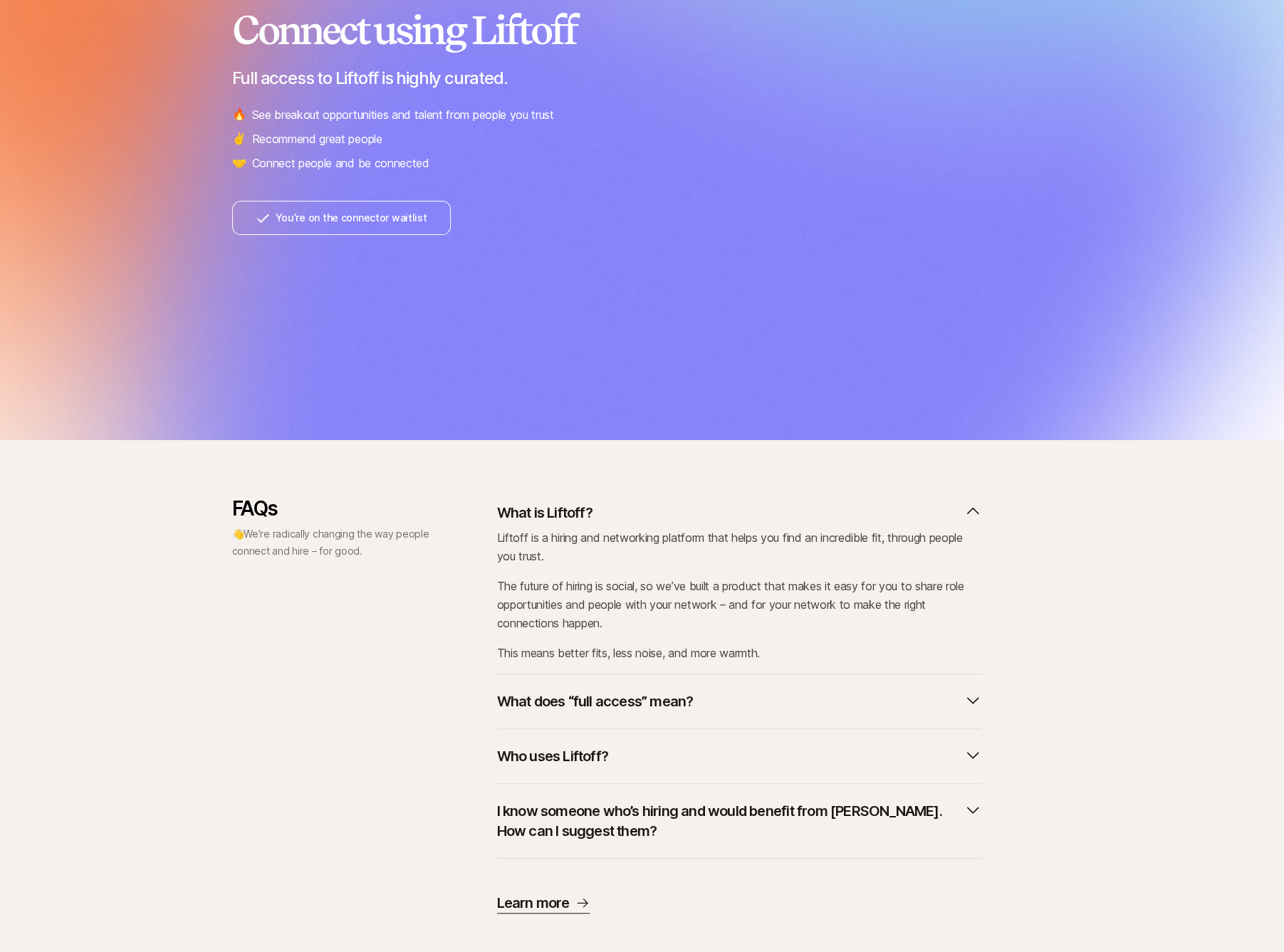
click at [546, 704] on p "What does “full access” mean?" at bounding box center [595, 701] width 197 height 20
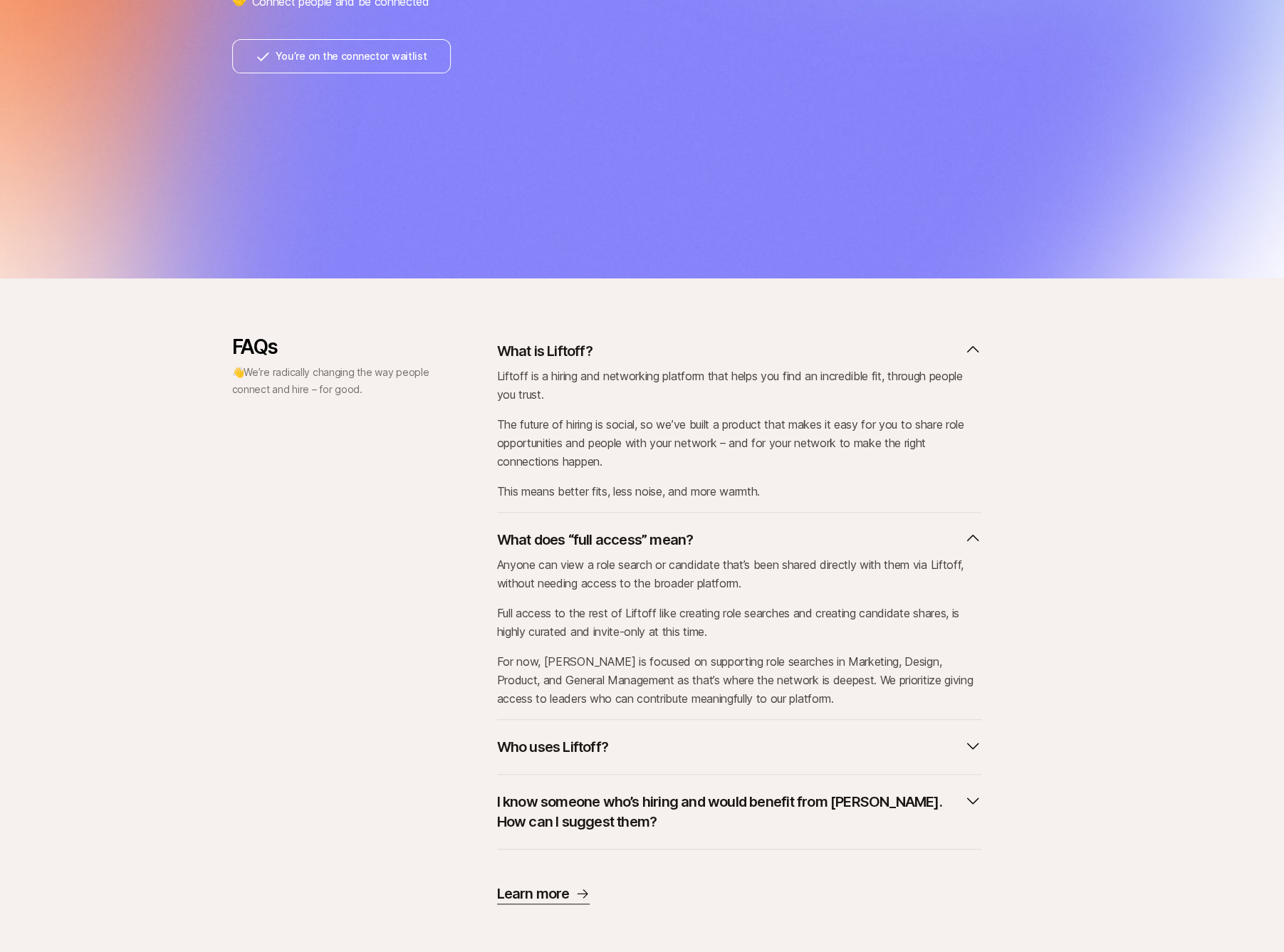
scroll to position [358, 0]
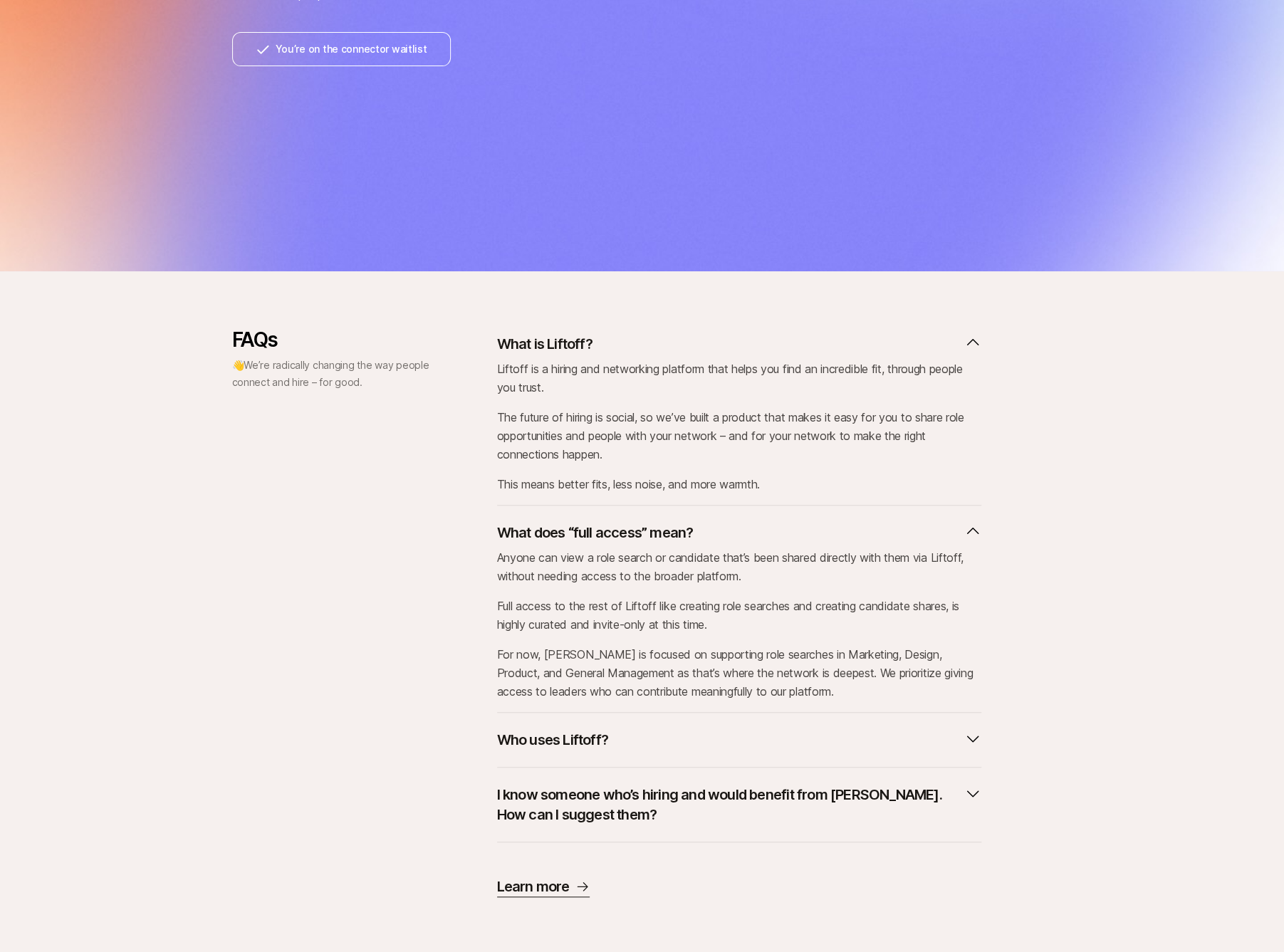
click at [552, 748] on p "Who uses Liftoff?" at bounding box center [552, 740] width 111 height 20
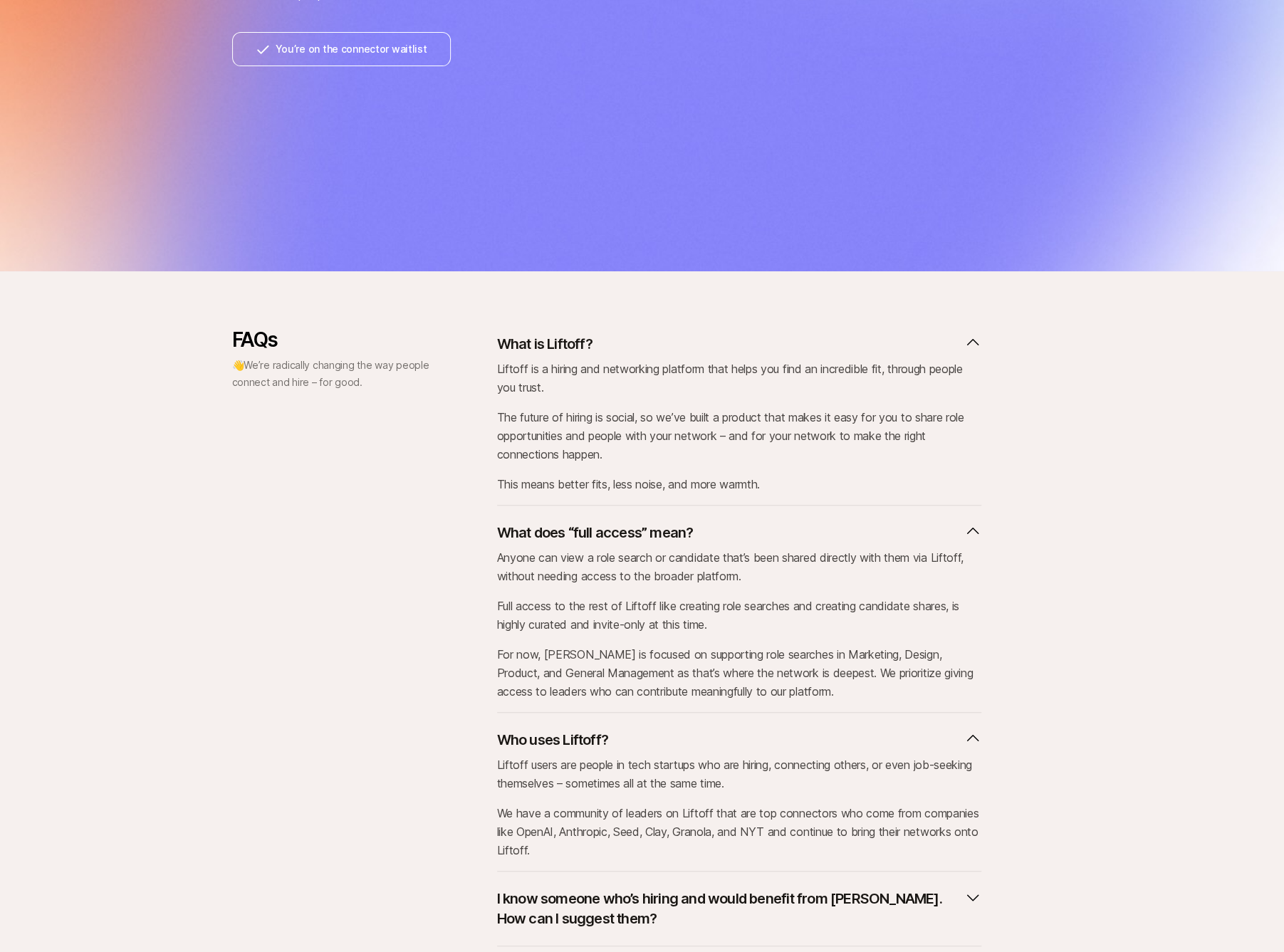
scroll to position [462, 0]
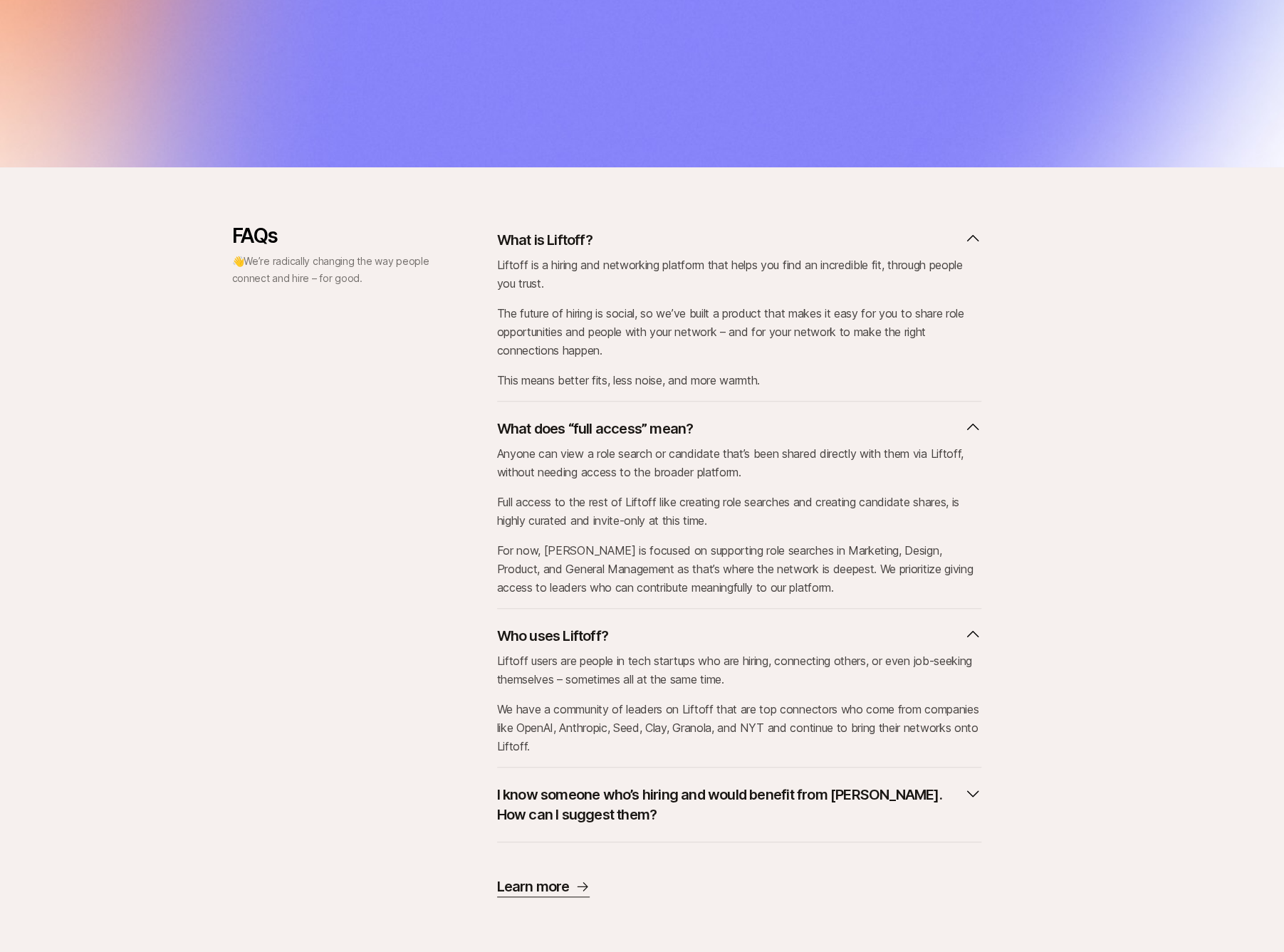
click at [547, 792] on p "I know someone who’s hiring and would benefit from Liftoff. How can I suggest t…" at bounding box center [727, 804] width 461 height 40
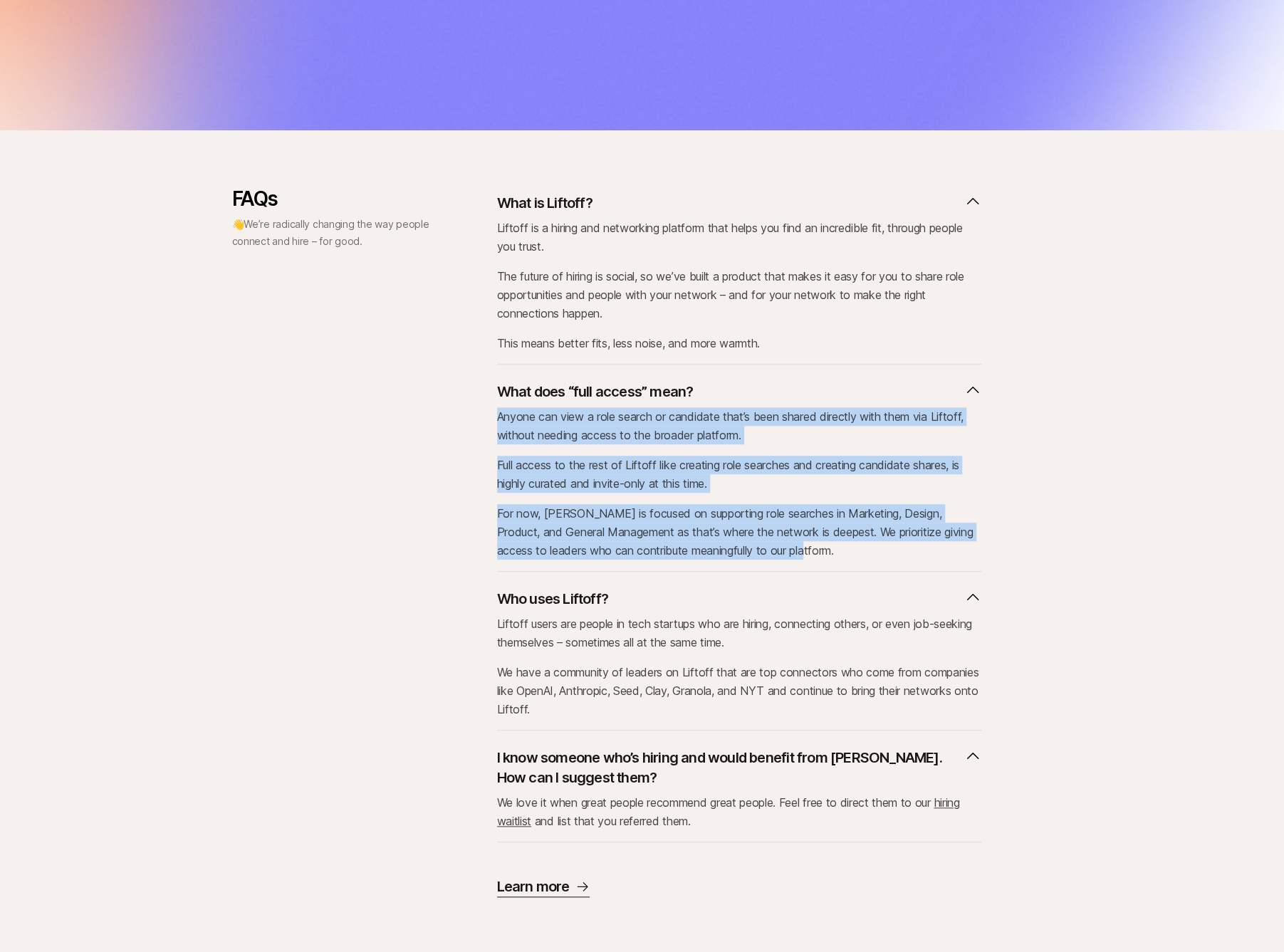
drag, startPoint x: 497, startPoint y: 416, endPoint x: 837, endPoint y: 547, distance: 364.4
click at [837, 547] on div "Anyone can view a role search or candidate that’s been shared directly with the…" at bounding box center [738, 483] width 484 height 152
copy div "Anyone can view a role search or candidate that’s been shared directly with the…"
